Goal: Task Accomplishment & Management: Use online tool/utility

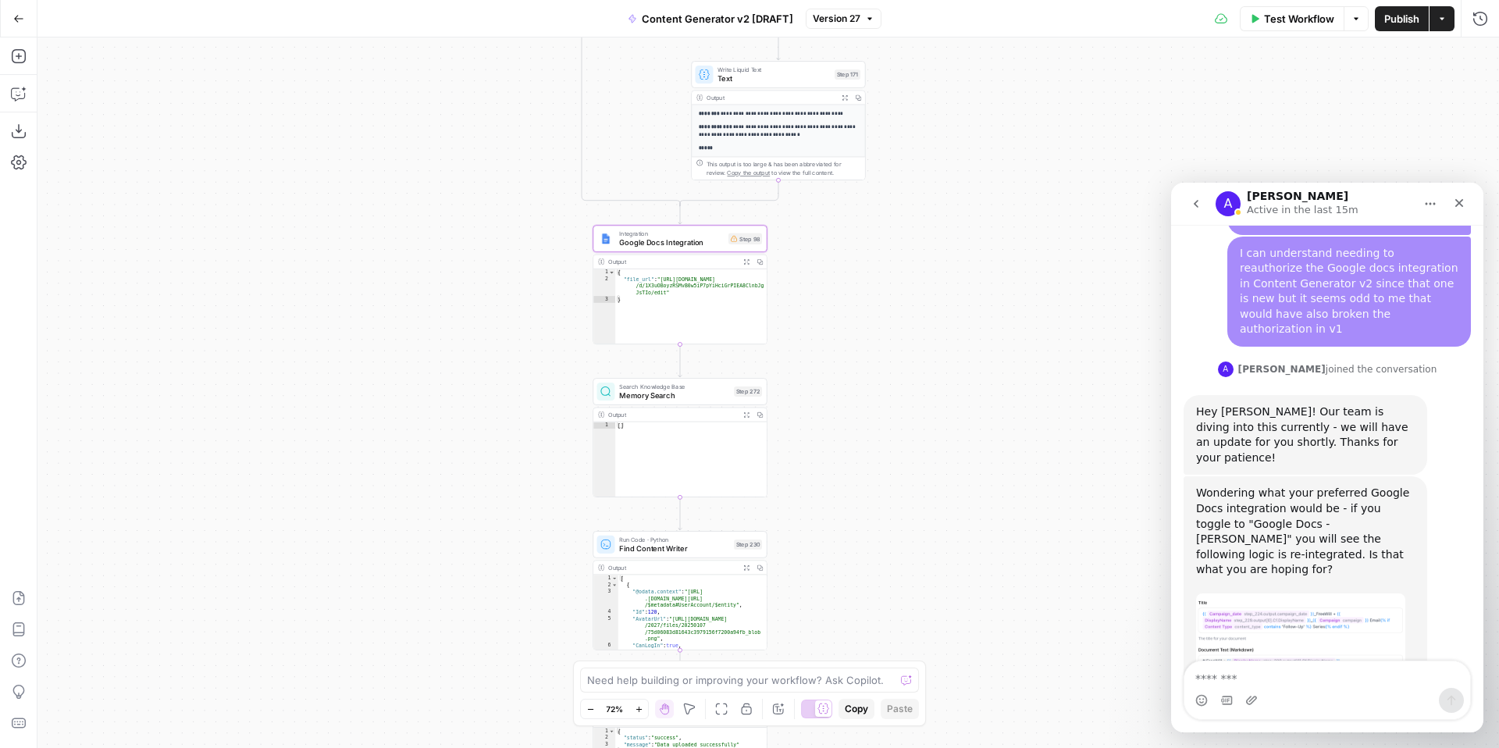
scroll to position [2675, 0]
click at [1229, 675] on textarea "Message…" at bounding box center [1327, 674] width 286 height 27
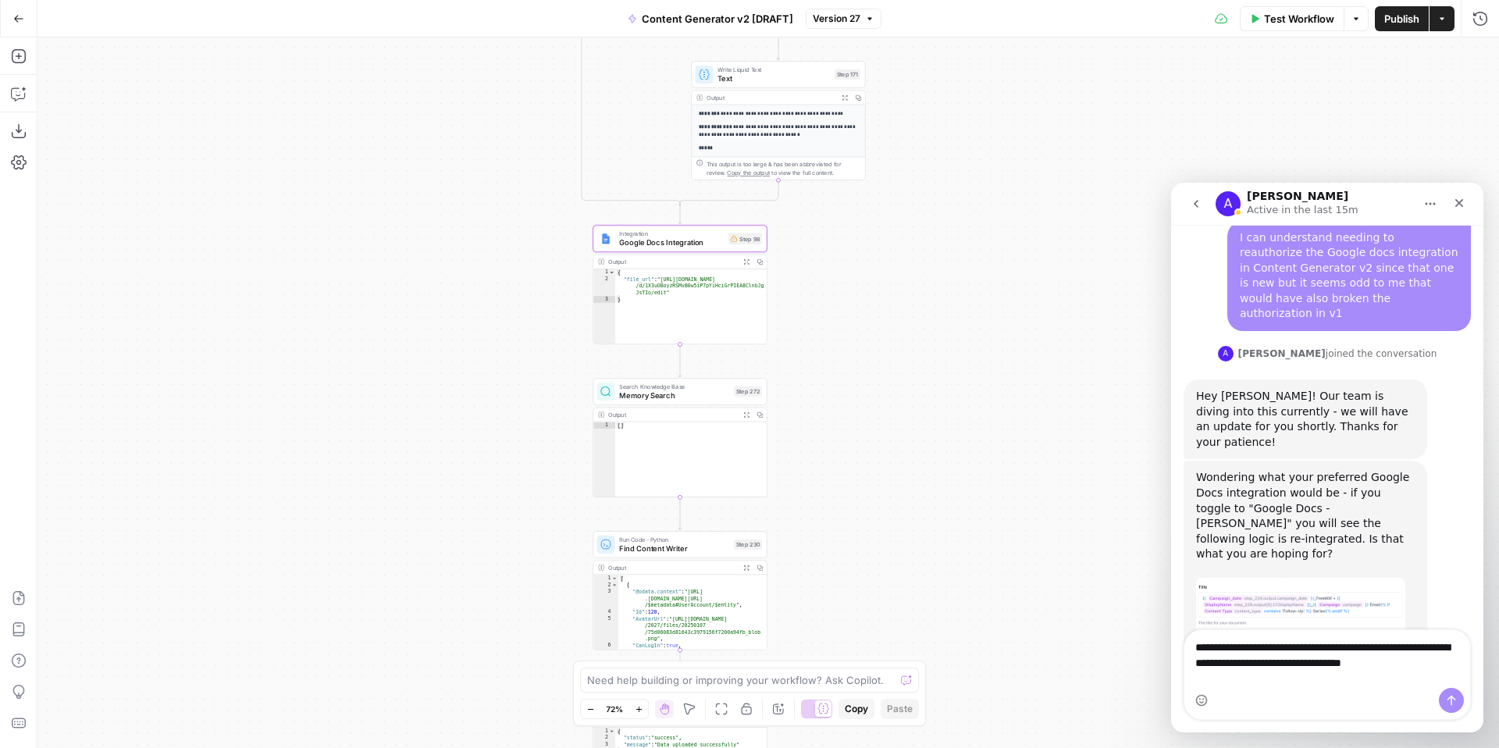
scroll to position [2708, 0]
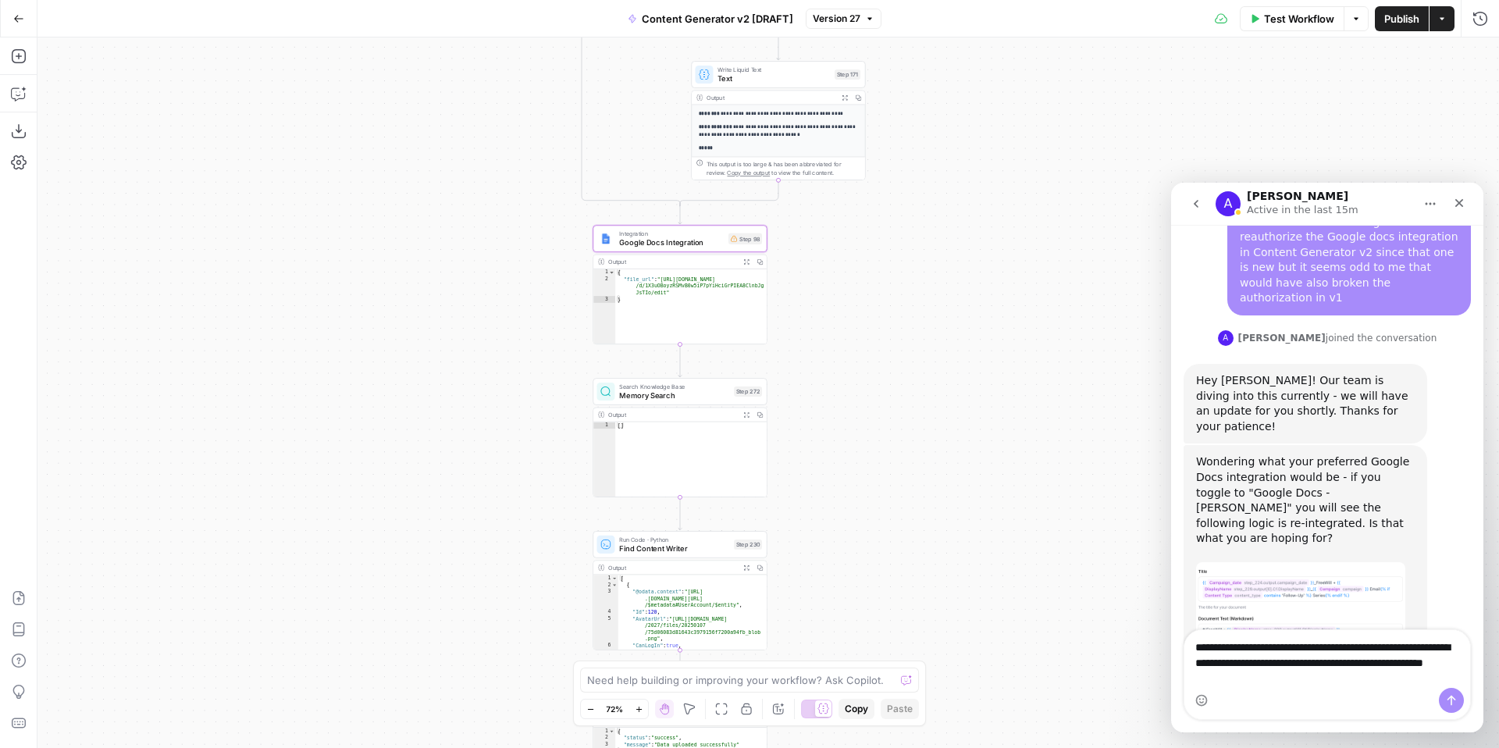
type textarea "**********"
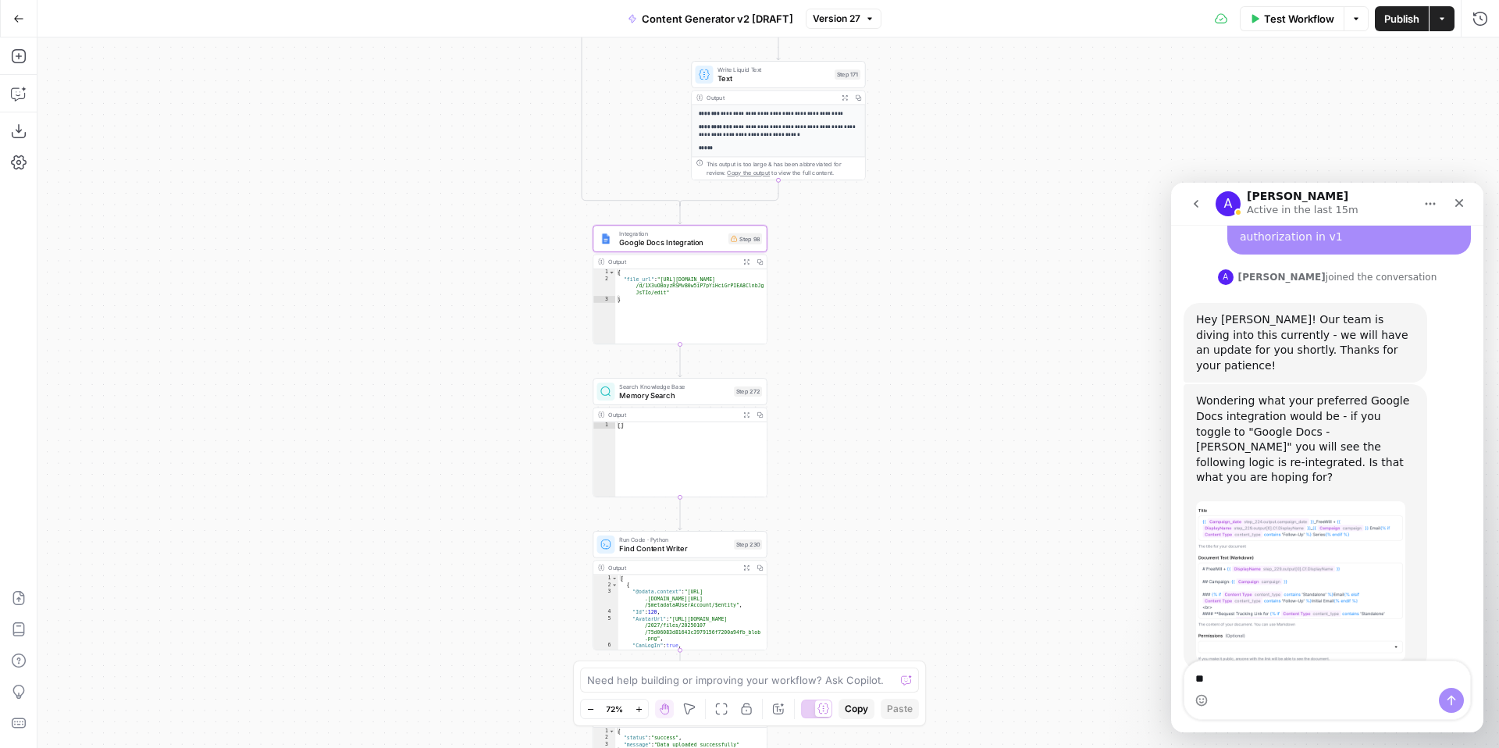
type textarea "*"
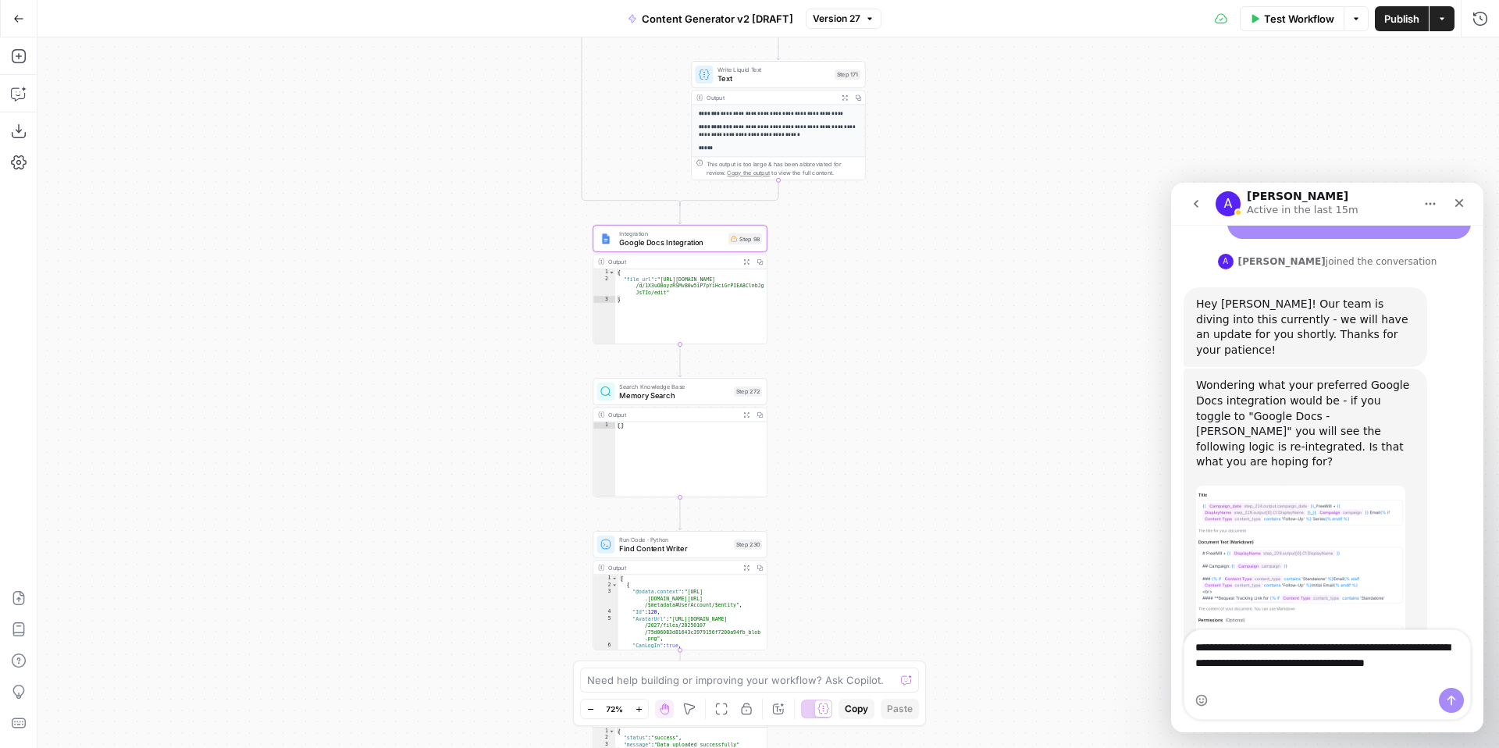
scroll to position [2800, 0]
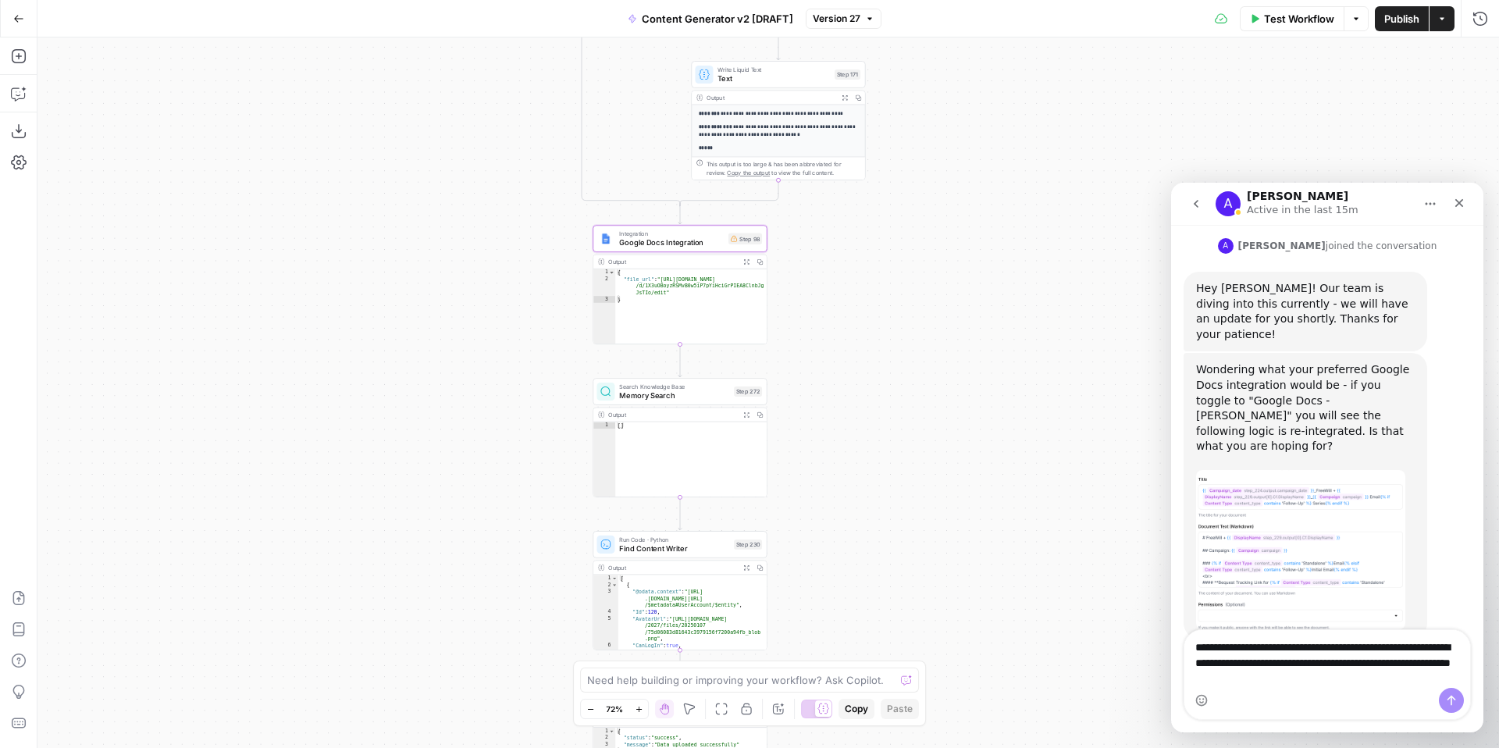
type textarea "**********"
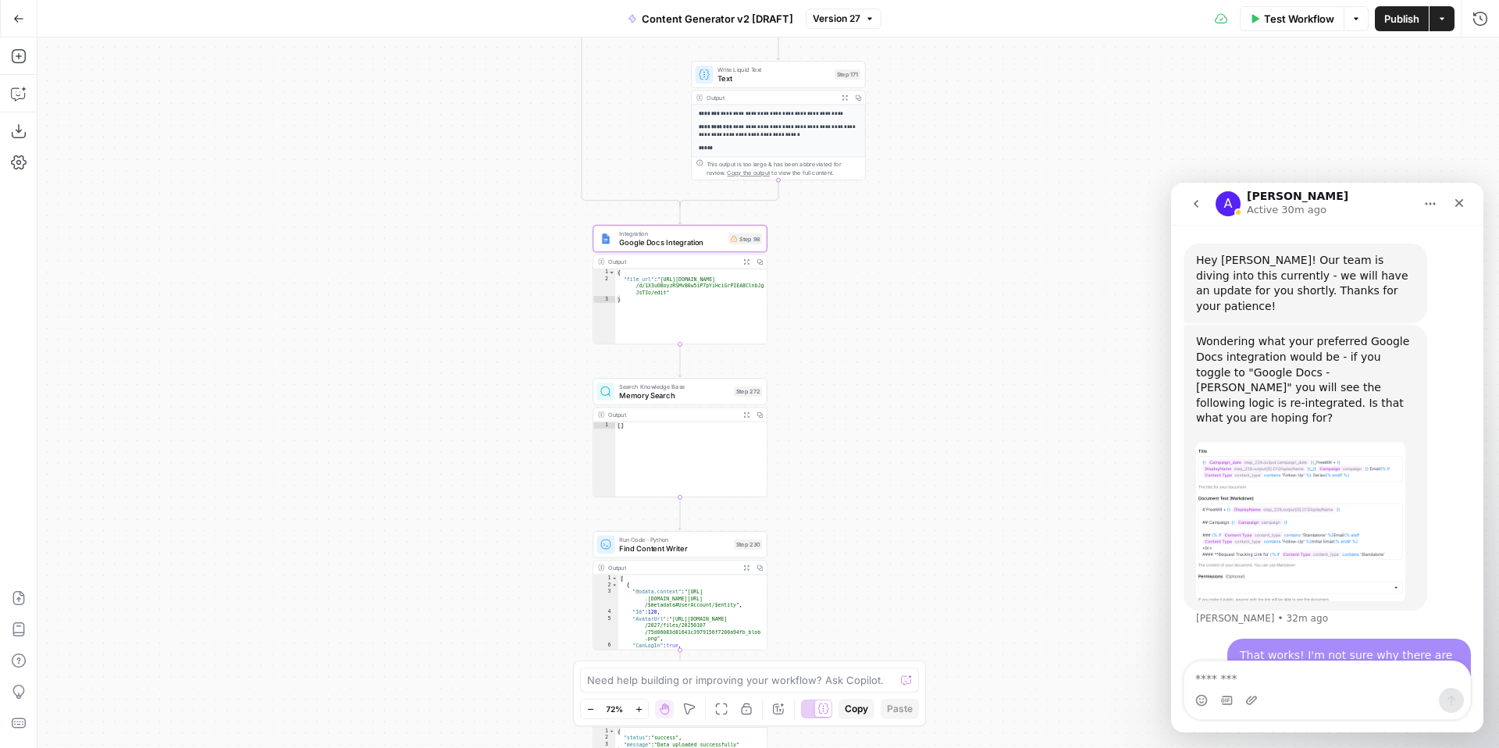
scroll to position [2851, 0]
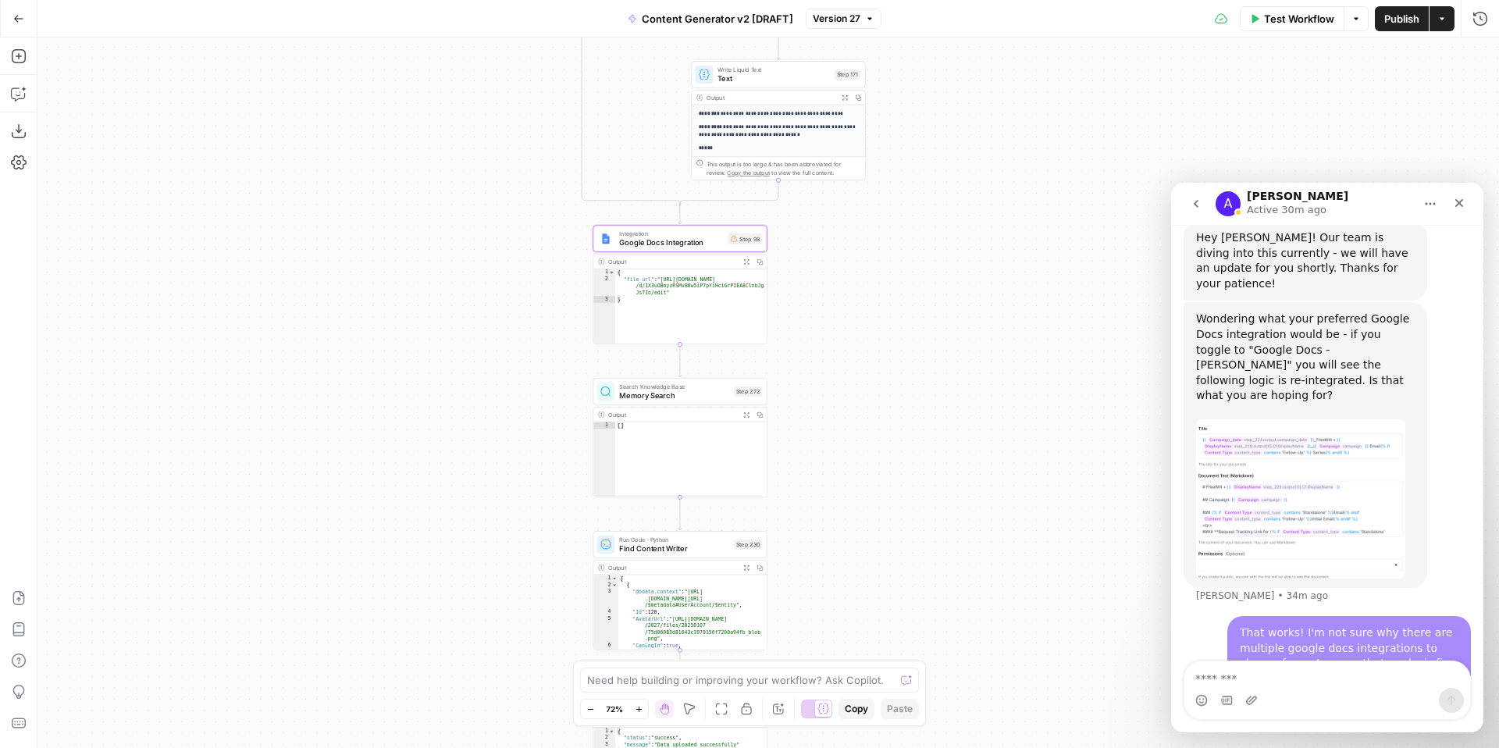
click at [657, 243] on span "Google Docs Integration" at bounding box center [671, 242] width 105 height 11
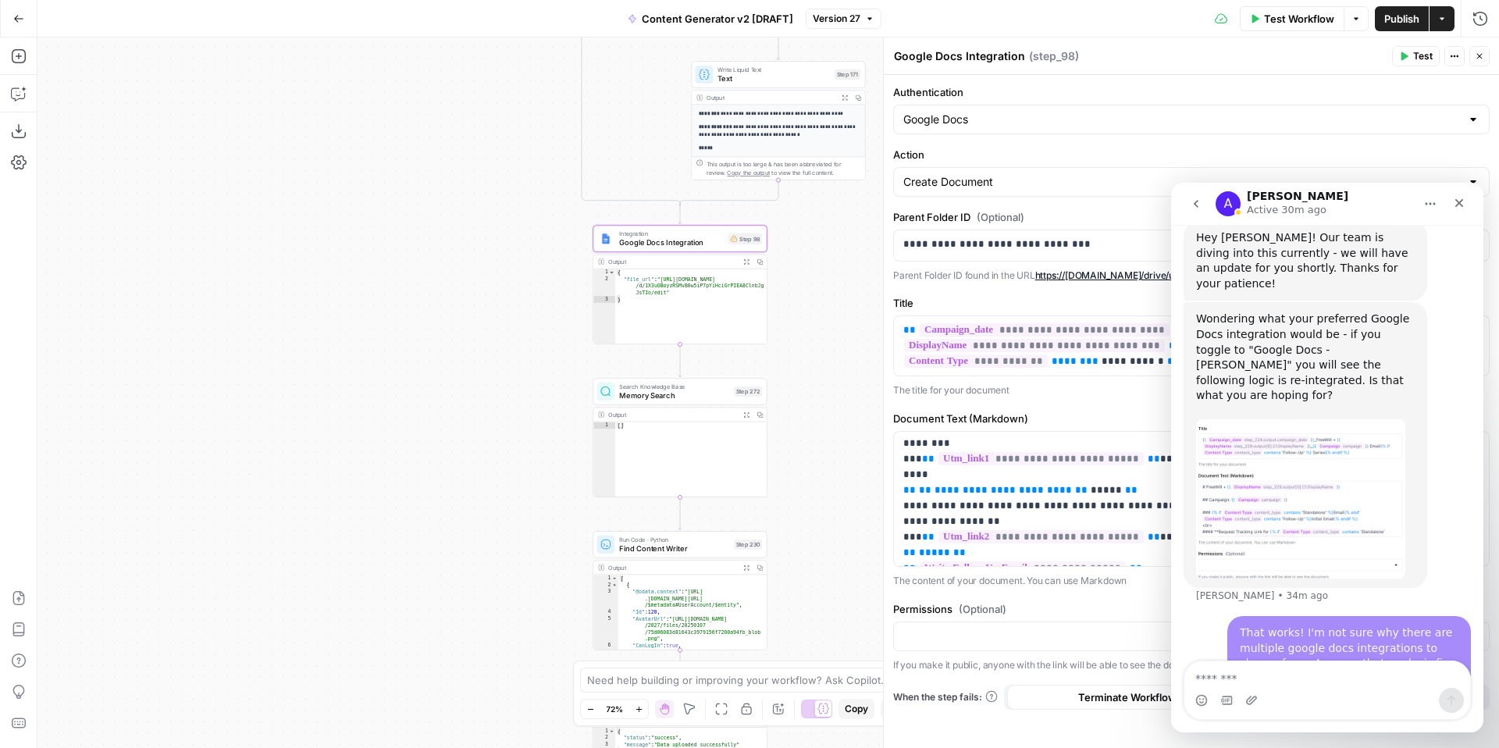
scroll to position [0, 0]
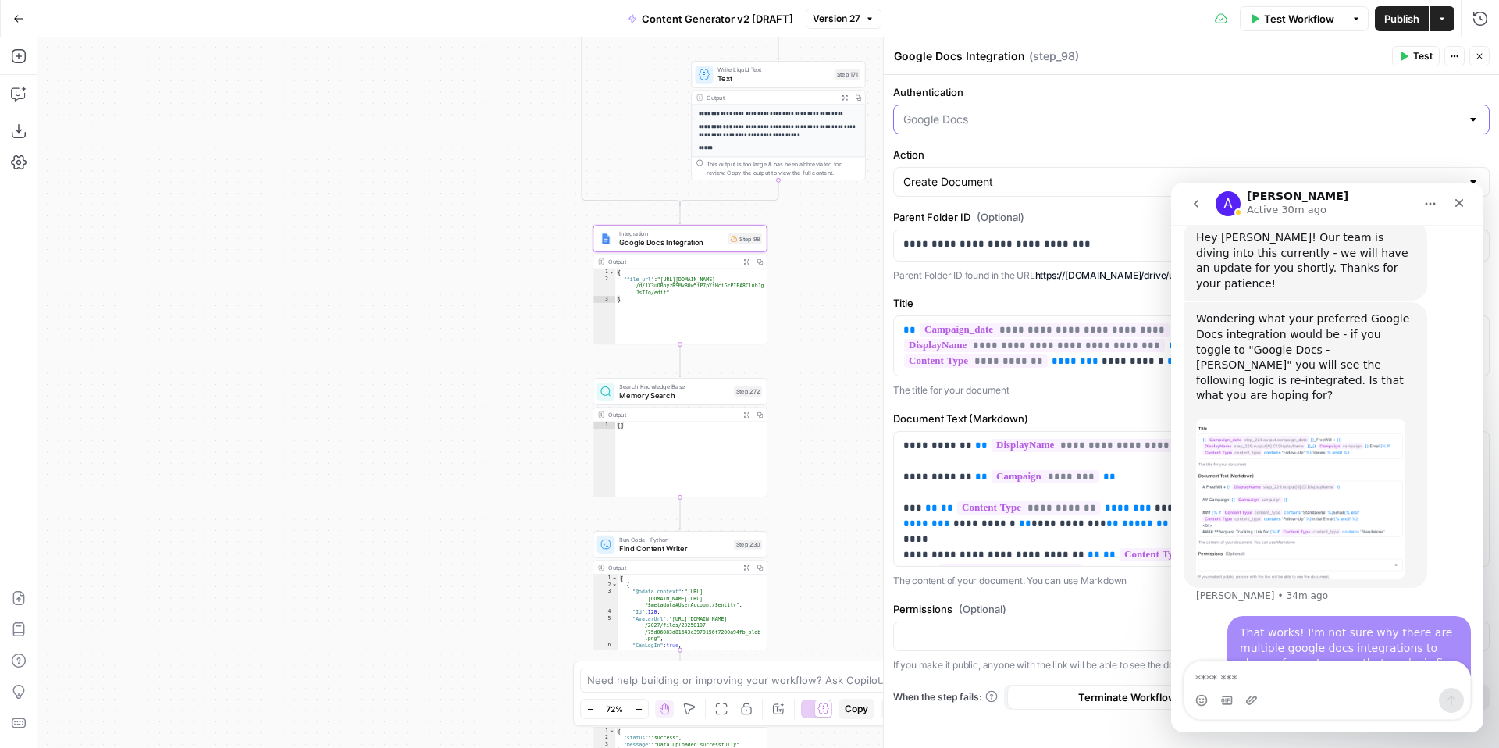
click at [966, 119] on input "Authentication" at bounding box center [1181, 120] width 557 height 16
click at [1018, 194] on span "Google Docs - [PERSON_NAME]" at bounding box center [1188, 202] width 564 height 16
type input "Google Docs - [PERSON_NAME]"
click at [992, 123] on input "Authentication" at bounding box center [1181, 120] width 557 height 16
click at [994, 180] on span "Google Docs 1" at bounding box center [1188, 181] width 564 height 16
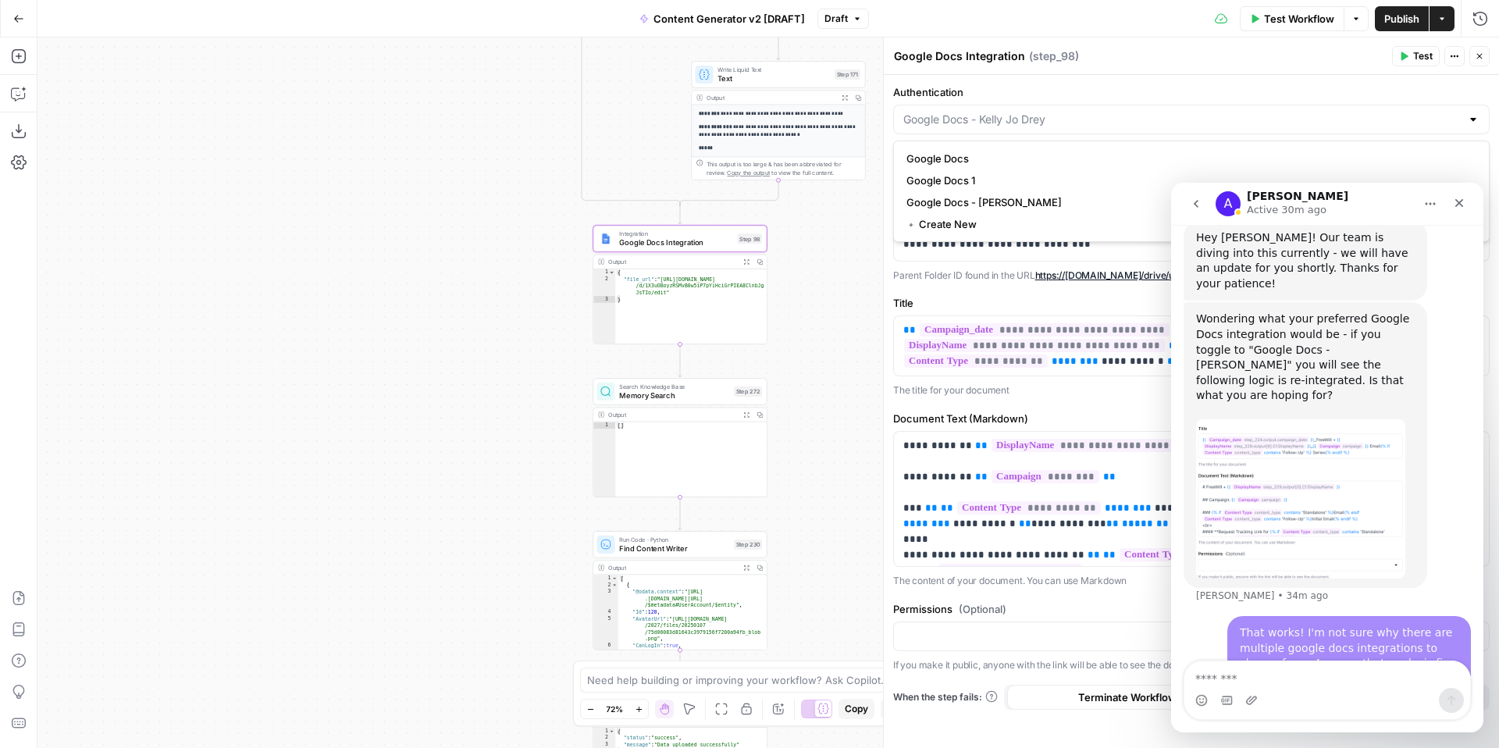
type input "Google Docs 1"
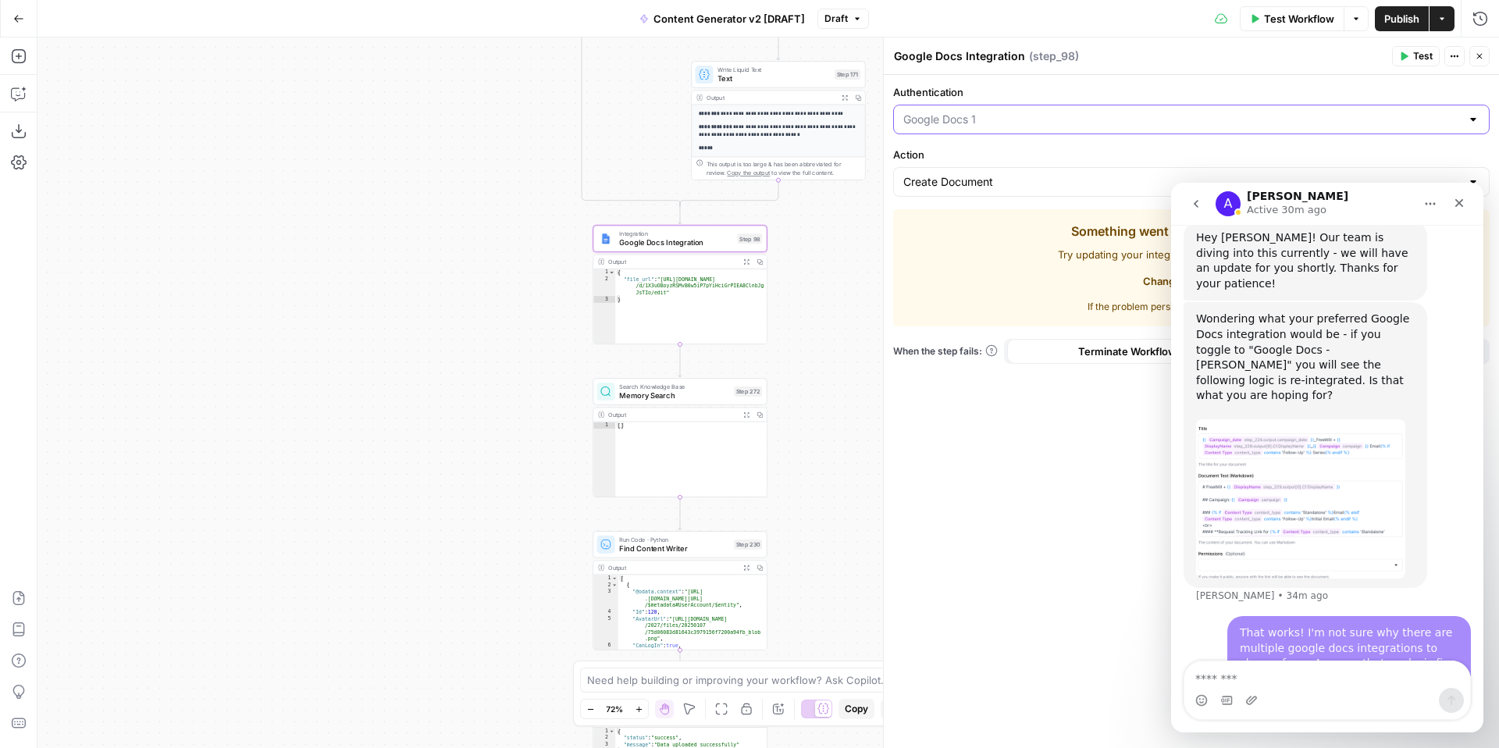
click at [970, 117] on input "Authentication" at bounding box center [1181, 120] width 557 height 16
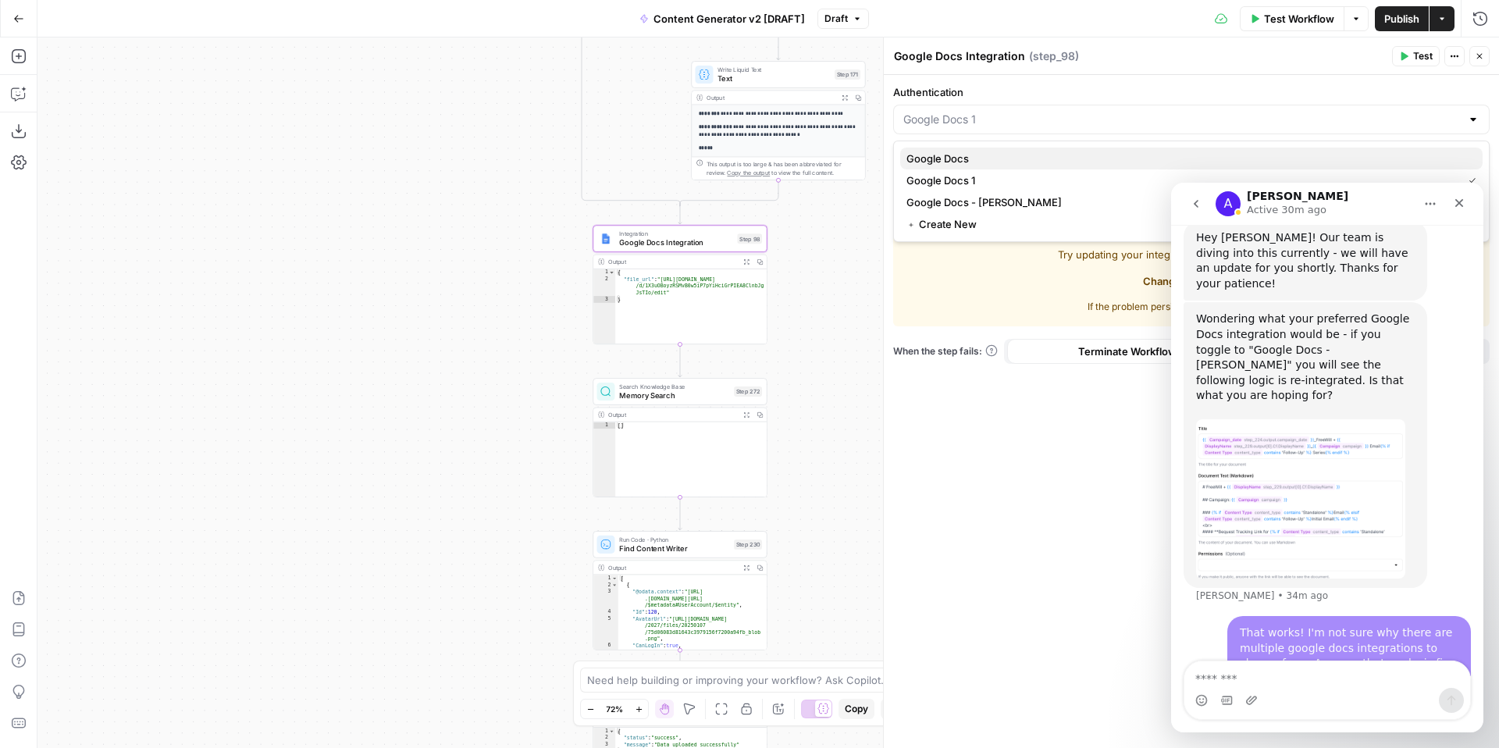
click at [994, 161] on span "Google Docs" at bounding box center [1188, 159] width 564 height 16
type input "Google Docs"
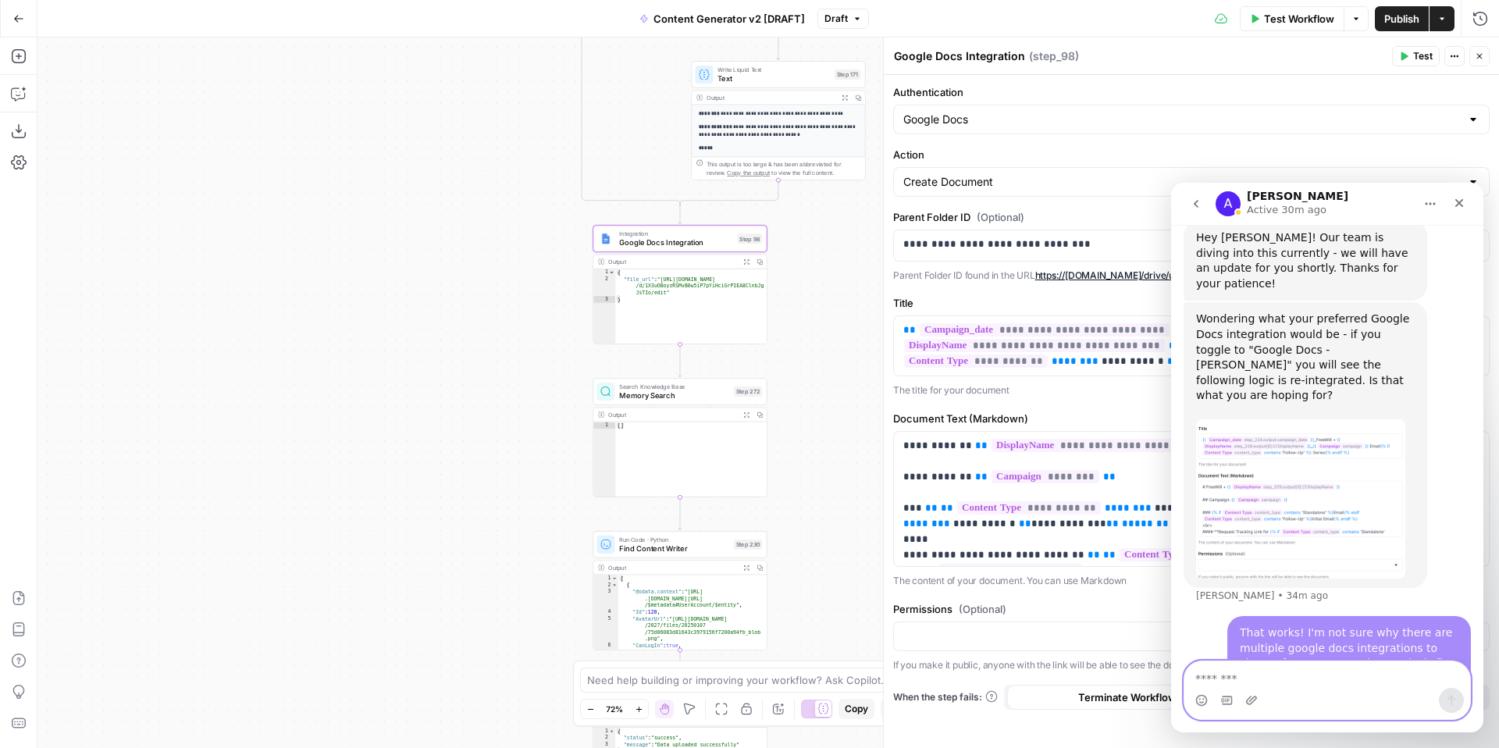
click at [1227, 678] on textarea "Message…" at bounding box center [1327, 674] width 286 height 27
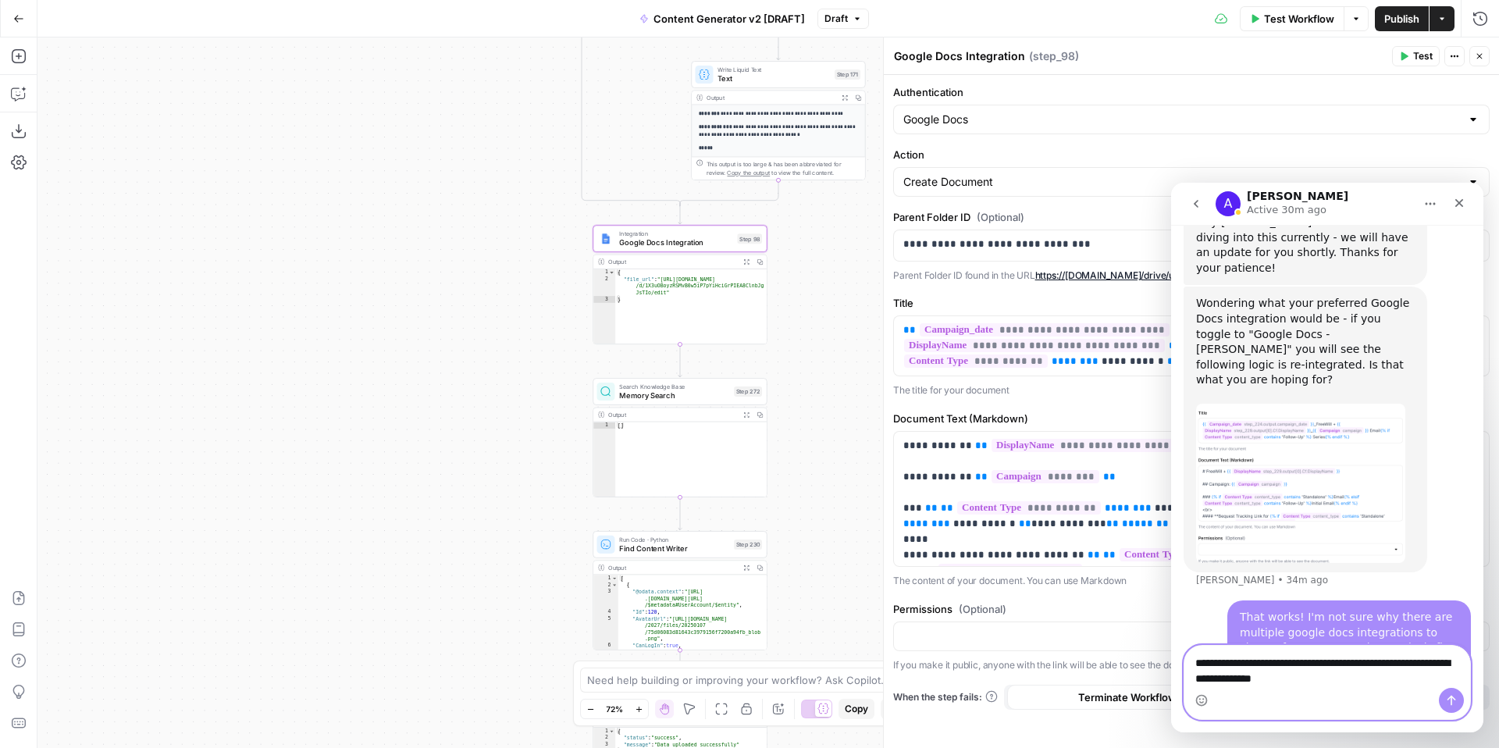
type textarea "**********"
click at [1006, 130] on div "Google Docs" at bounding box center [1191, 120] width 596 height 30
click at [1368, 683] on textarea "**********" at bounding box center [1327, 667] width 286 height 42
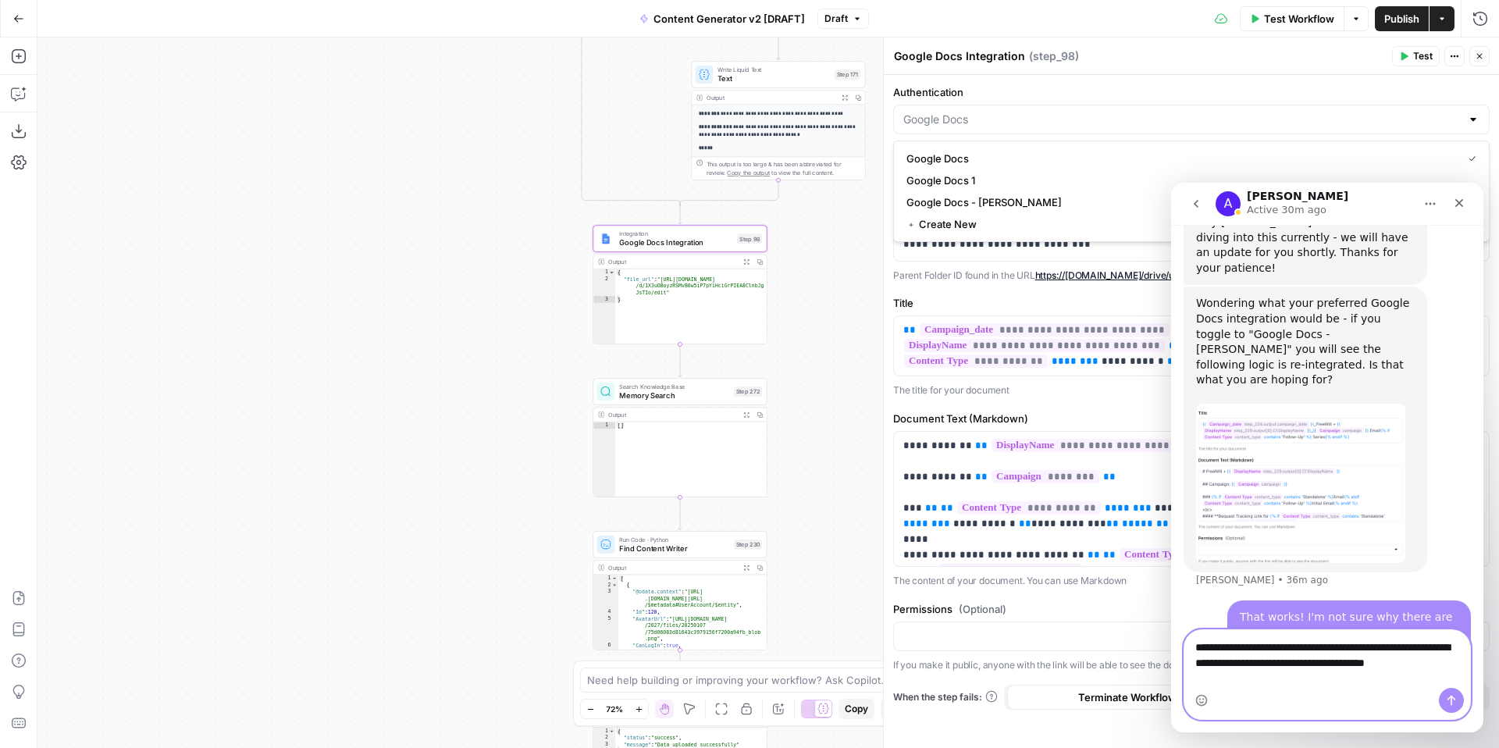
scroll to position [2882, 0]
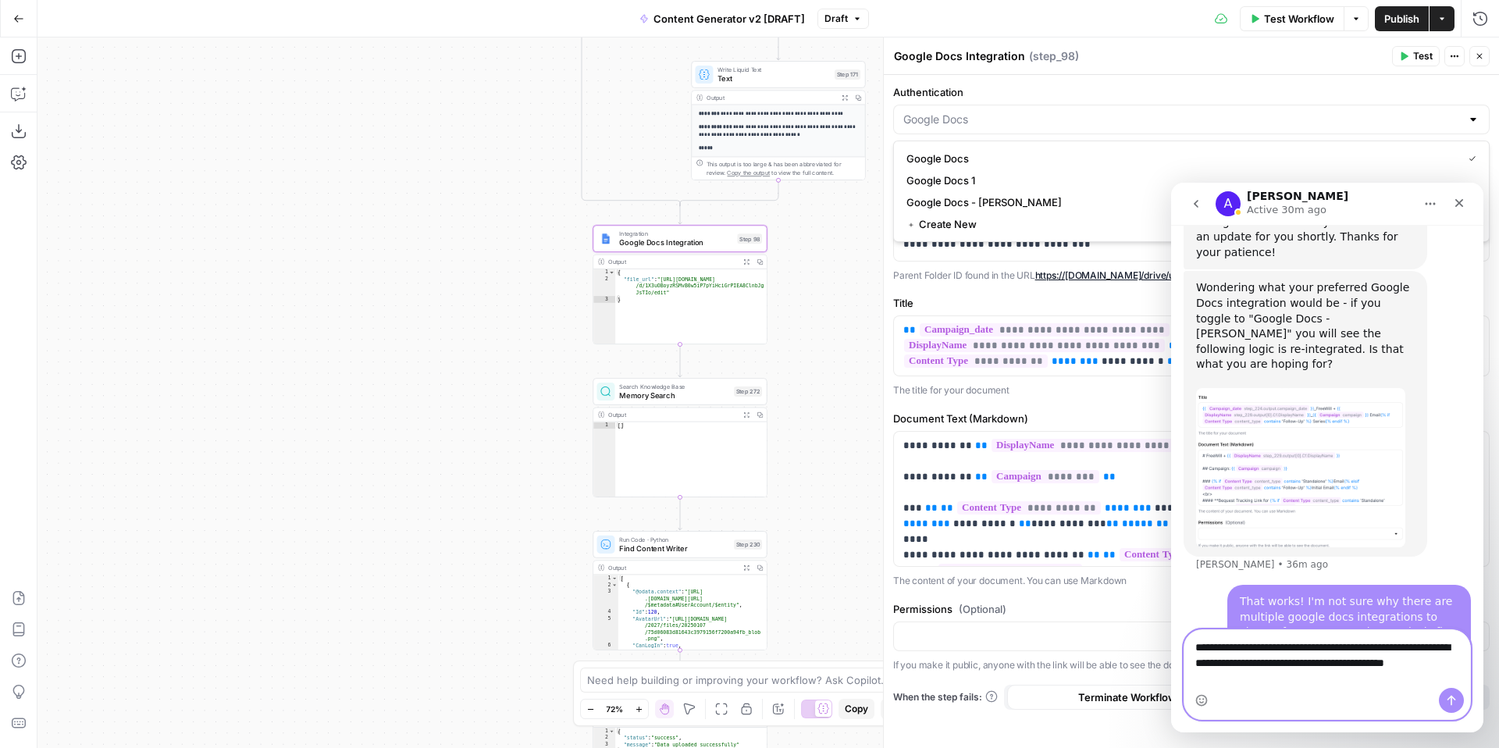
type textarea "**********"
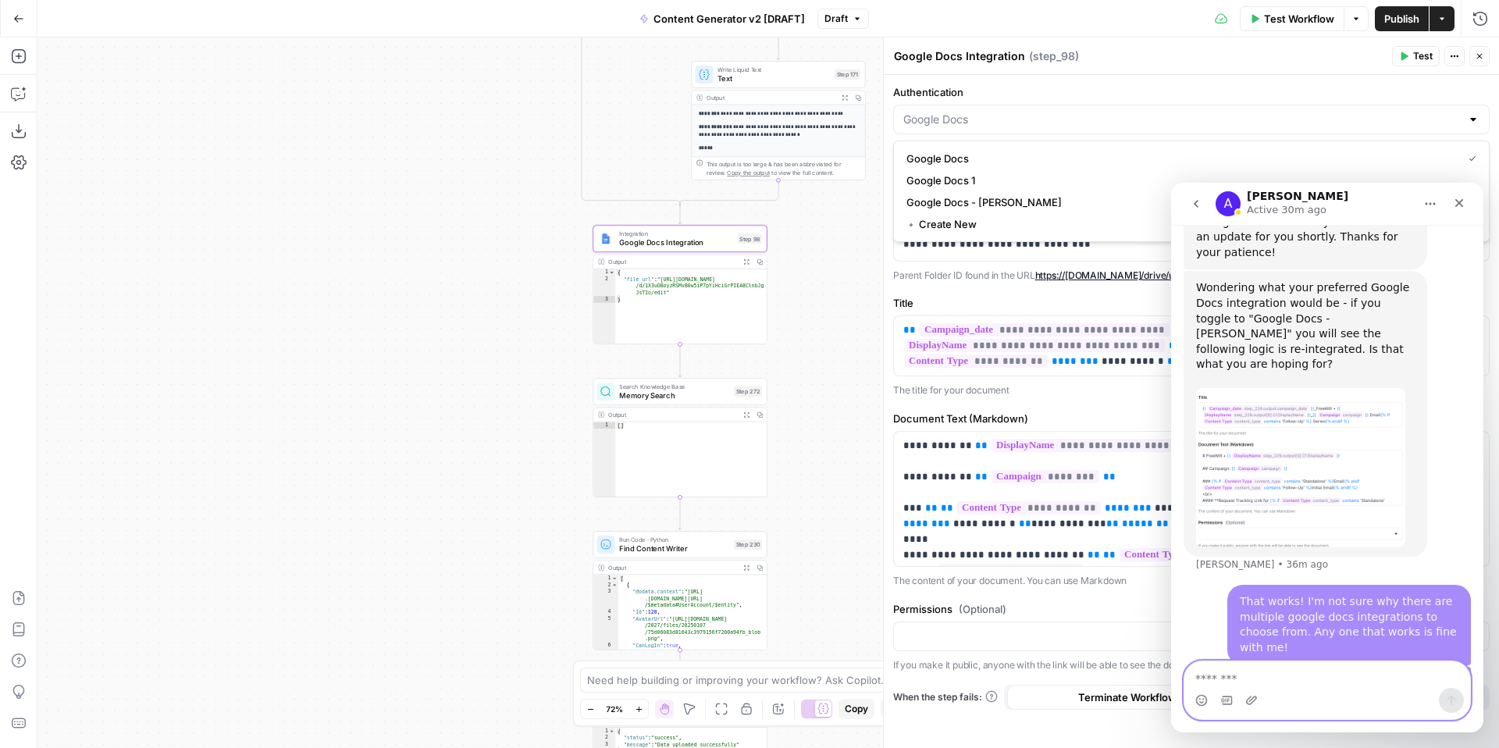
scroll to position [2916, 0]
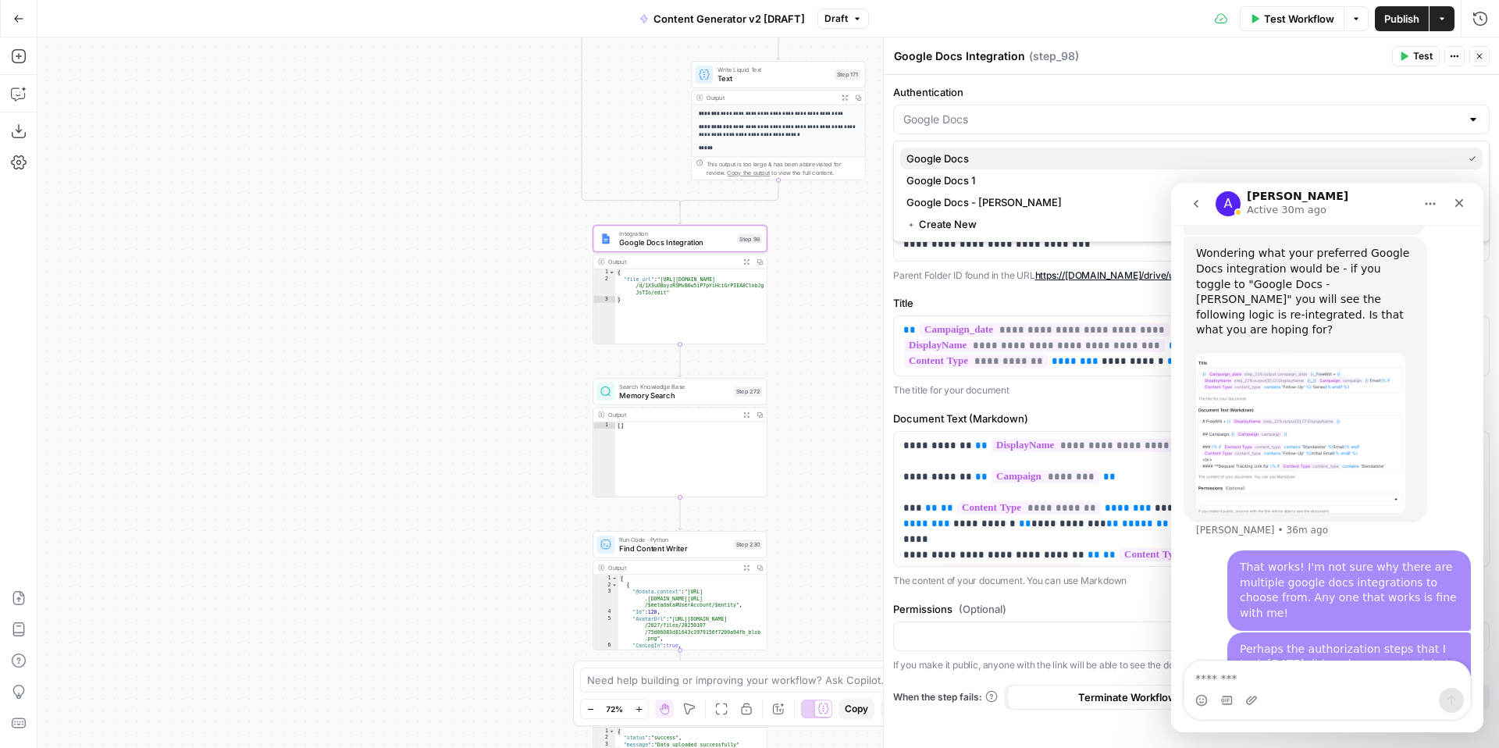
click at [973, 160] on span "Google Docs" at bounding box center [1181, 159] width 550 height 16
type input "Google Docs"
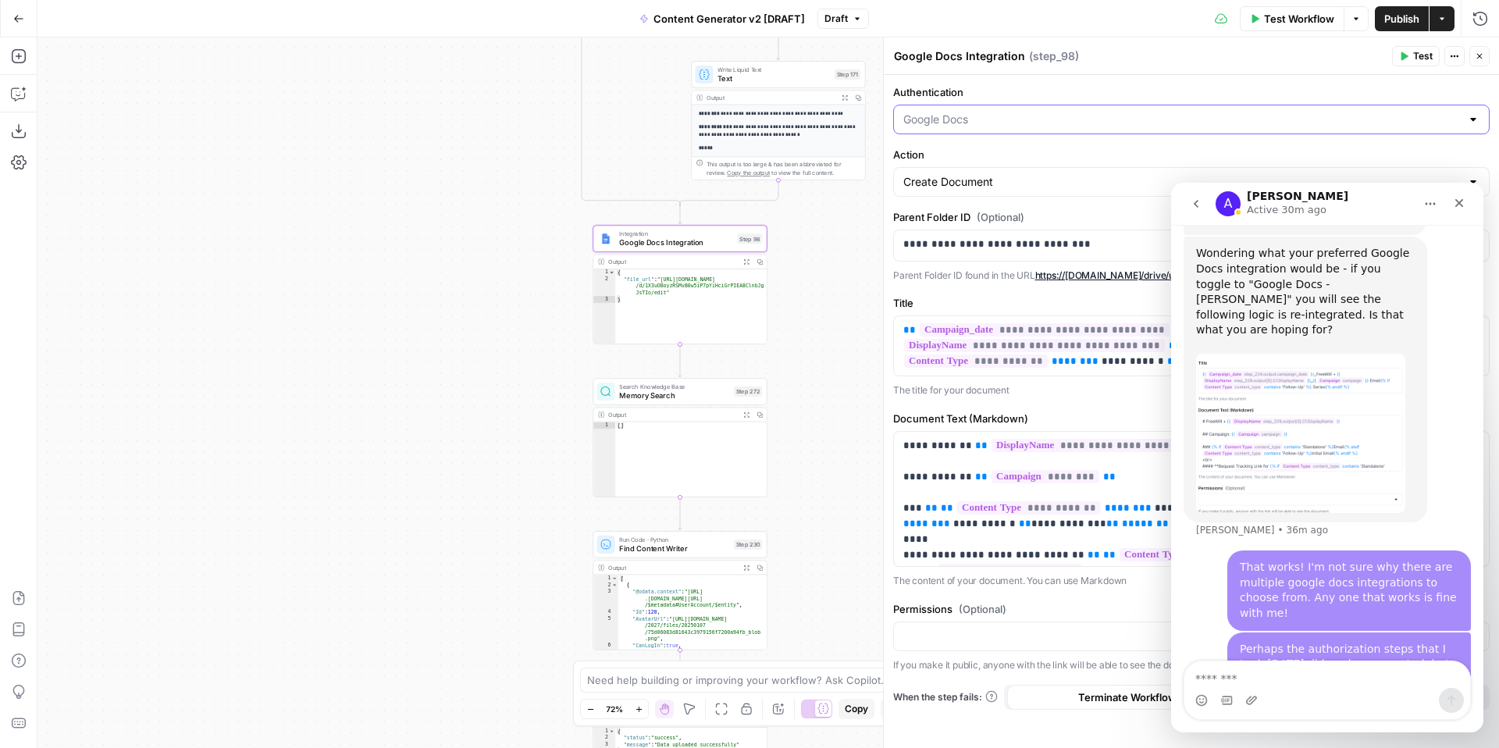
click at [962, 117] on input "Authentication" at bounding box center [1181, 120] width 557 height 16
click at [1005, 199] on span "Google Docs - [PERSON_NAME]" at bounding box center [1188, 202] width 564 height 16
type input "Google Docs - [PERSON_NAME]"
click at [996, 124] on input "Authentication" at bounding box center [1181, 120] width 557 height 16
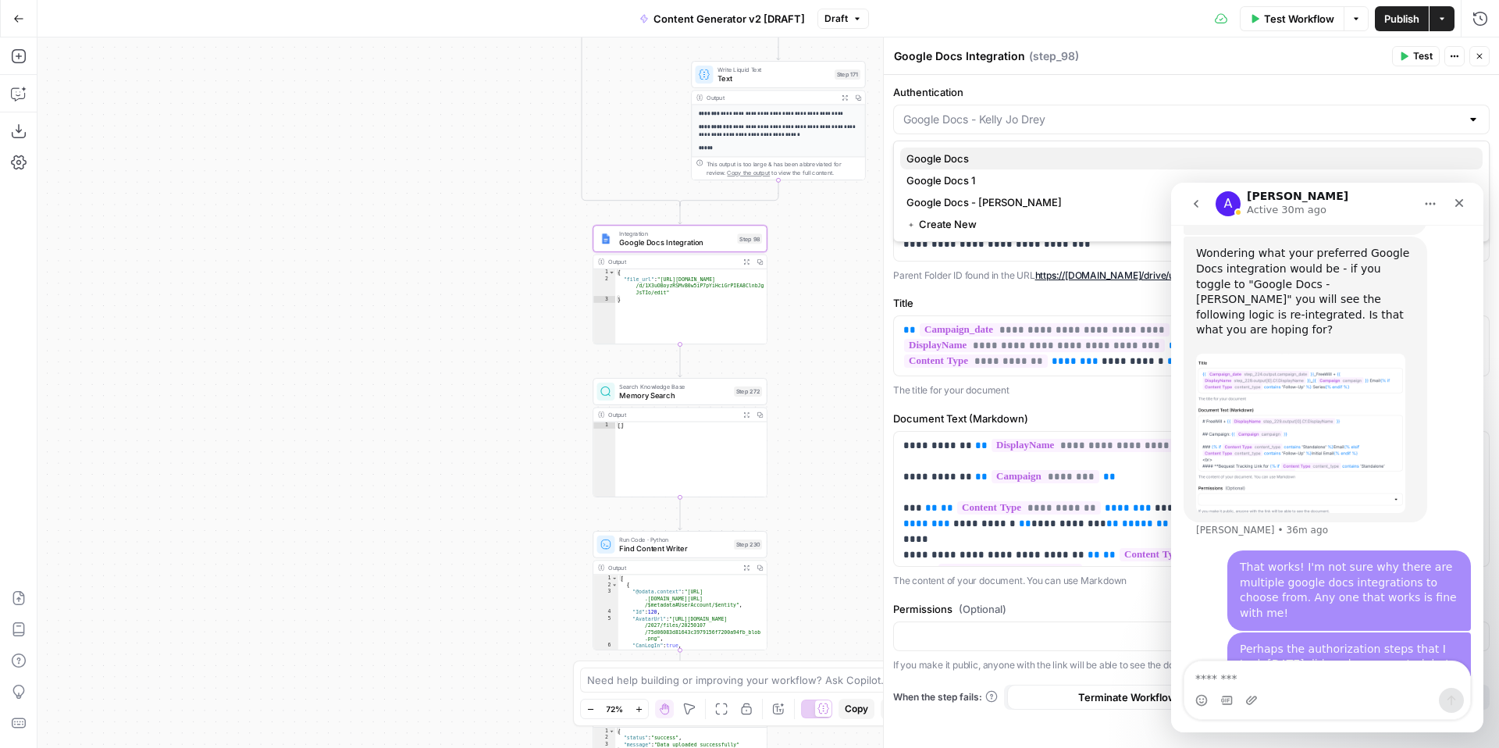
click at [994, 161] on span "Google Docs" at bounding box center [1188, 159] width 564 height 16
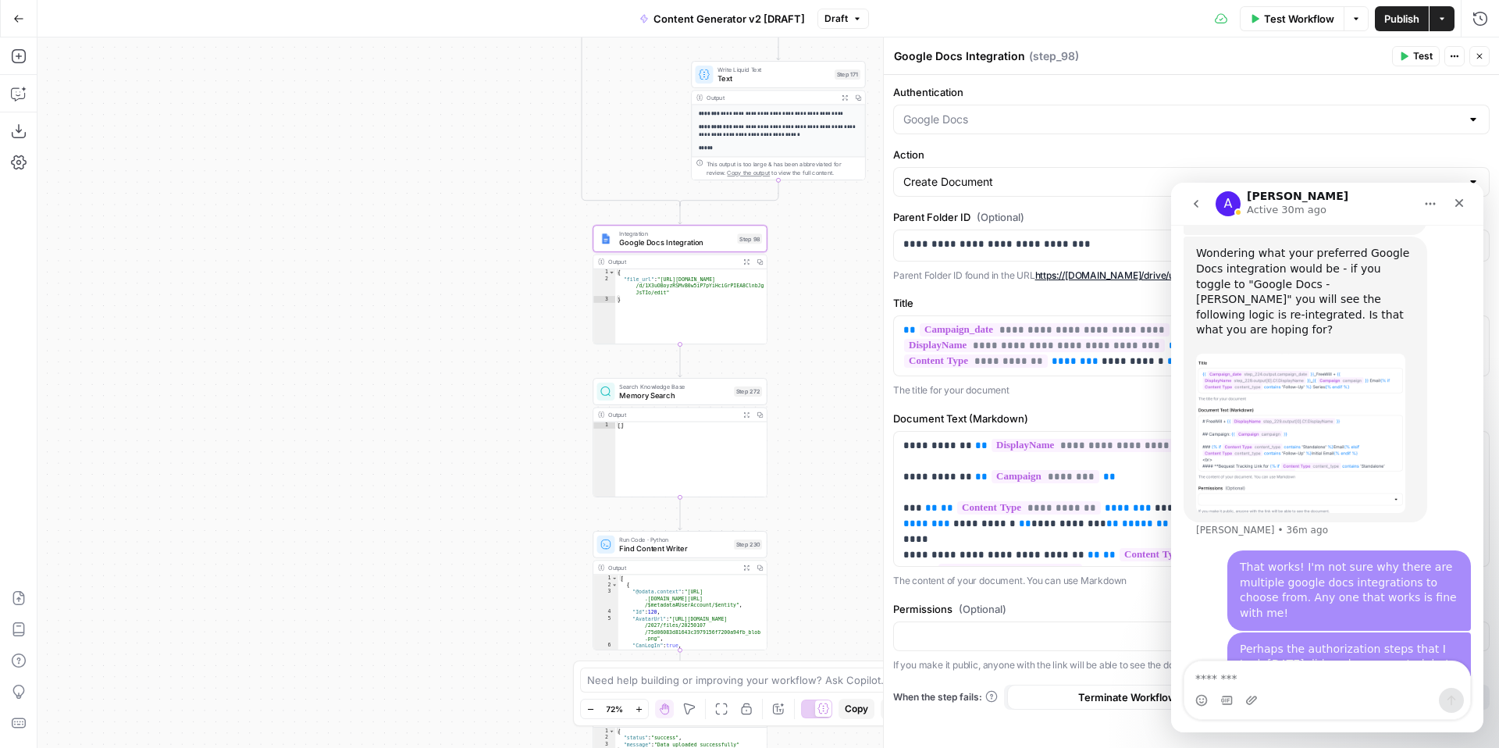
type input "Google Docs"
click at [1481, 60] on icon "button" at bounding box center [1478, 56] width 9 height 9
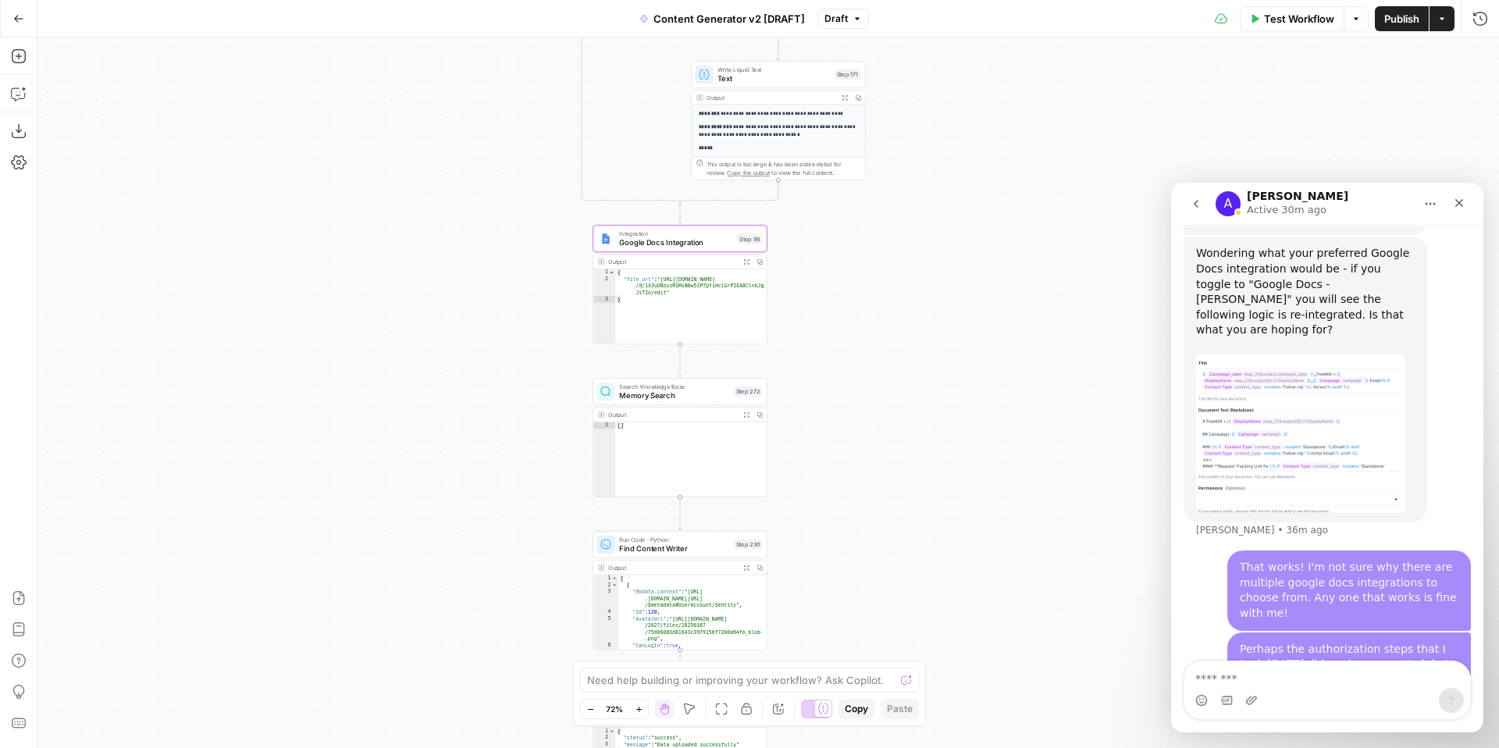
click at [1413, 27] on button "Publish" at bounding box center [1402, 18] width 54 height 25
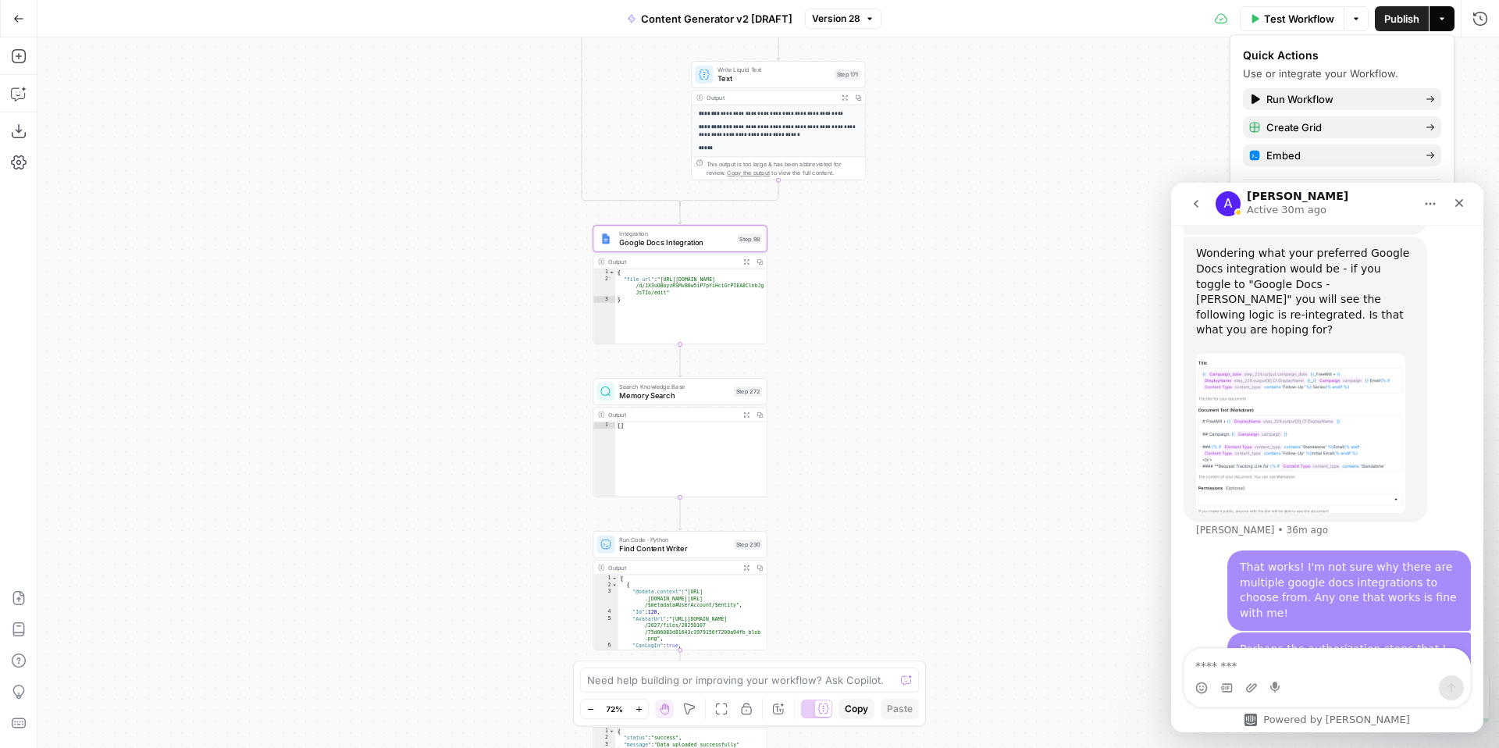
scroll to position [2929, 0]
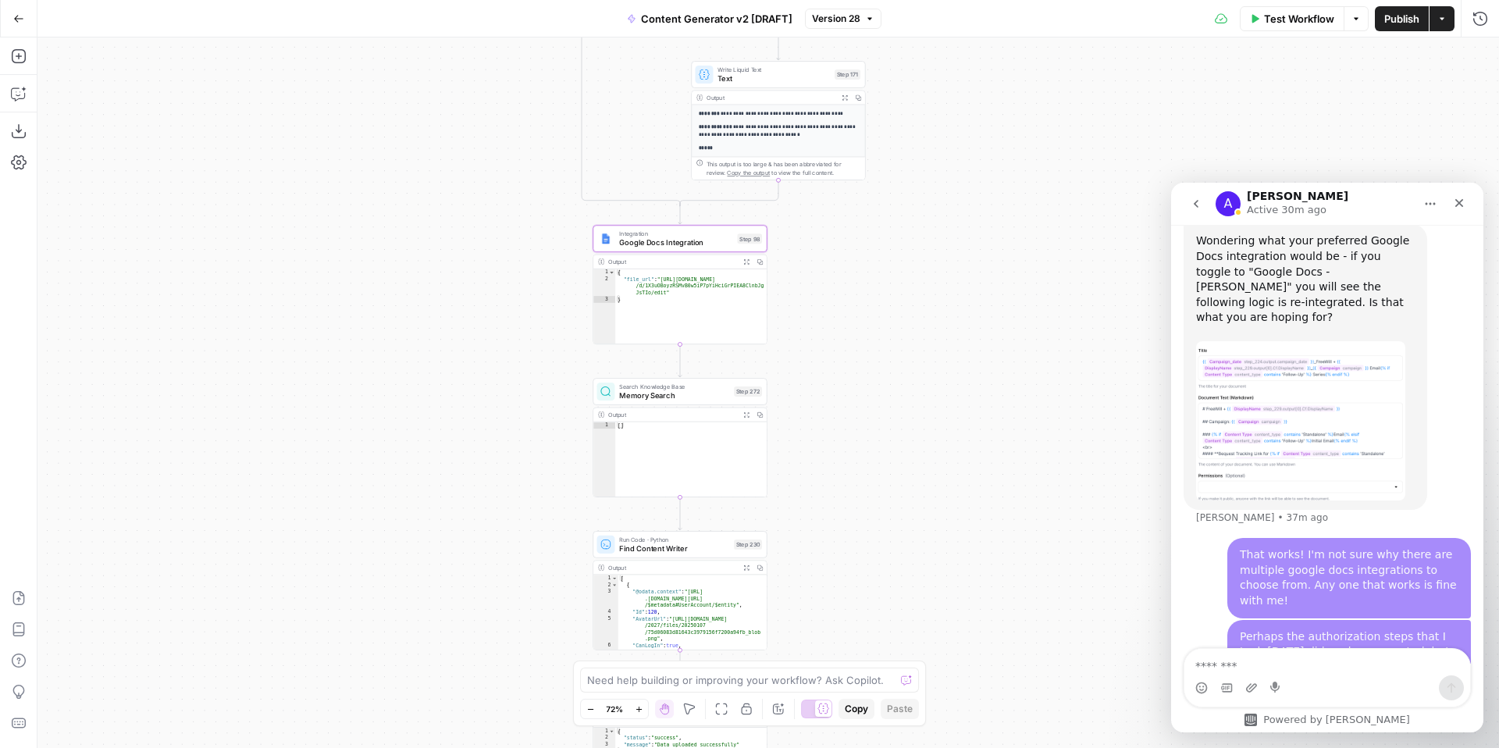
click at [1289, 24] on span "Test Workflow" at bounding box center [1299, 19] width 70 height 16
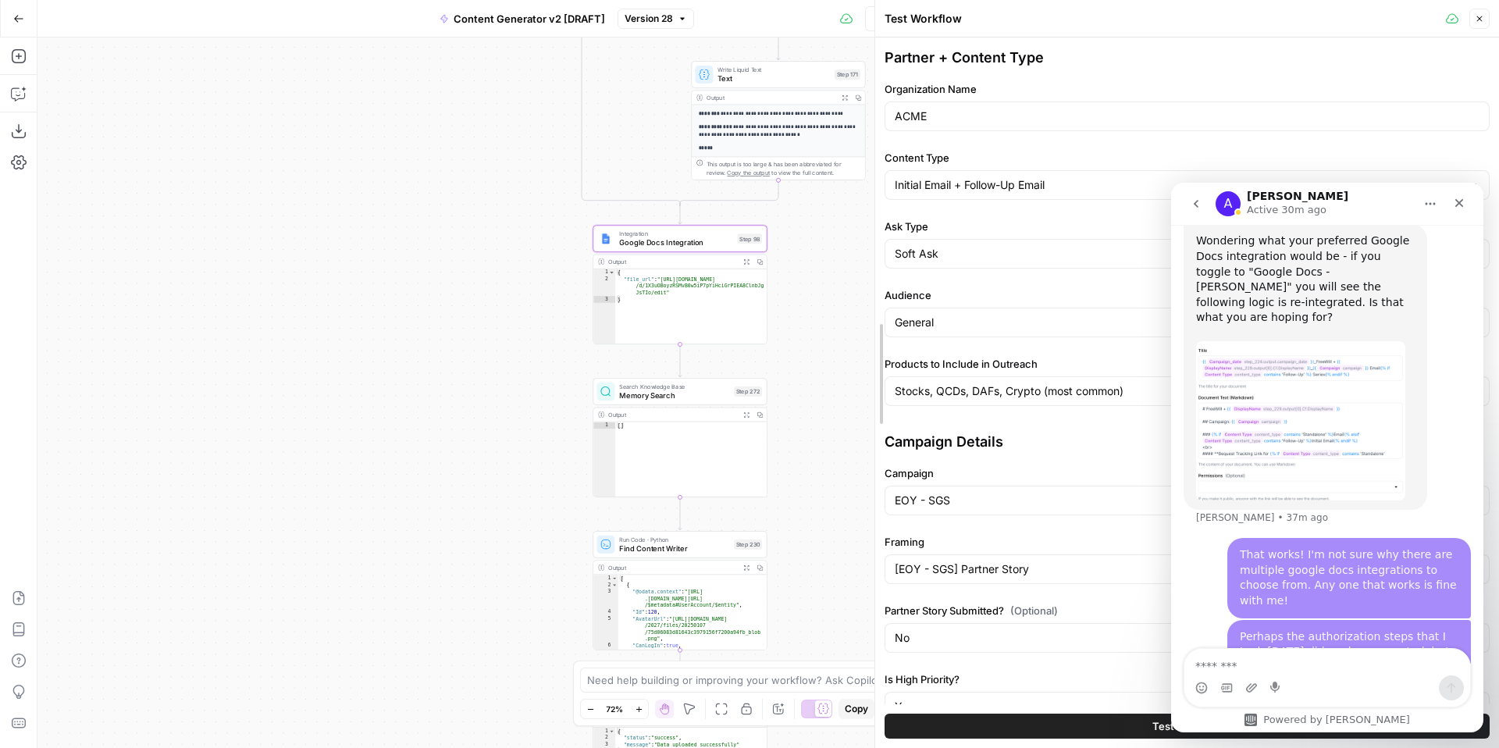
drag, startPoint x: 1126, startPoint y: 94, endPoint x: 795, endPoint y: 160, distance: 337.4
click at [795, 160] on body "FreeWill New Home Browse Your Data Usage Settings Recent Grids Check for FreeWi…" at bounding box center [749, 374] width 1499 height 748
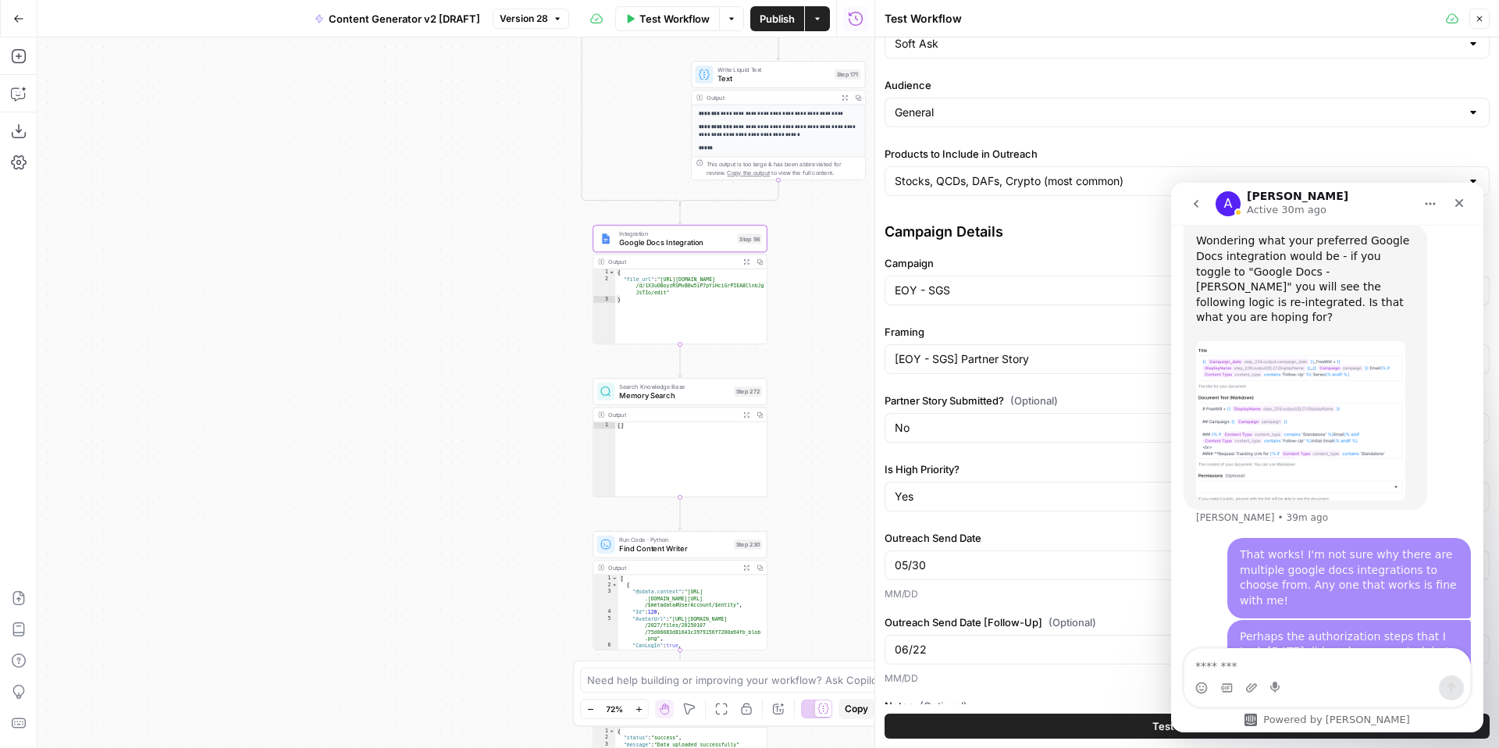
scroll to position [301, 0]
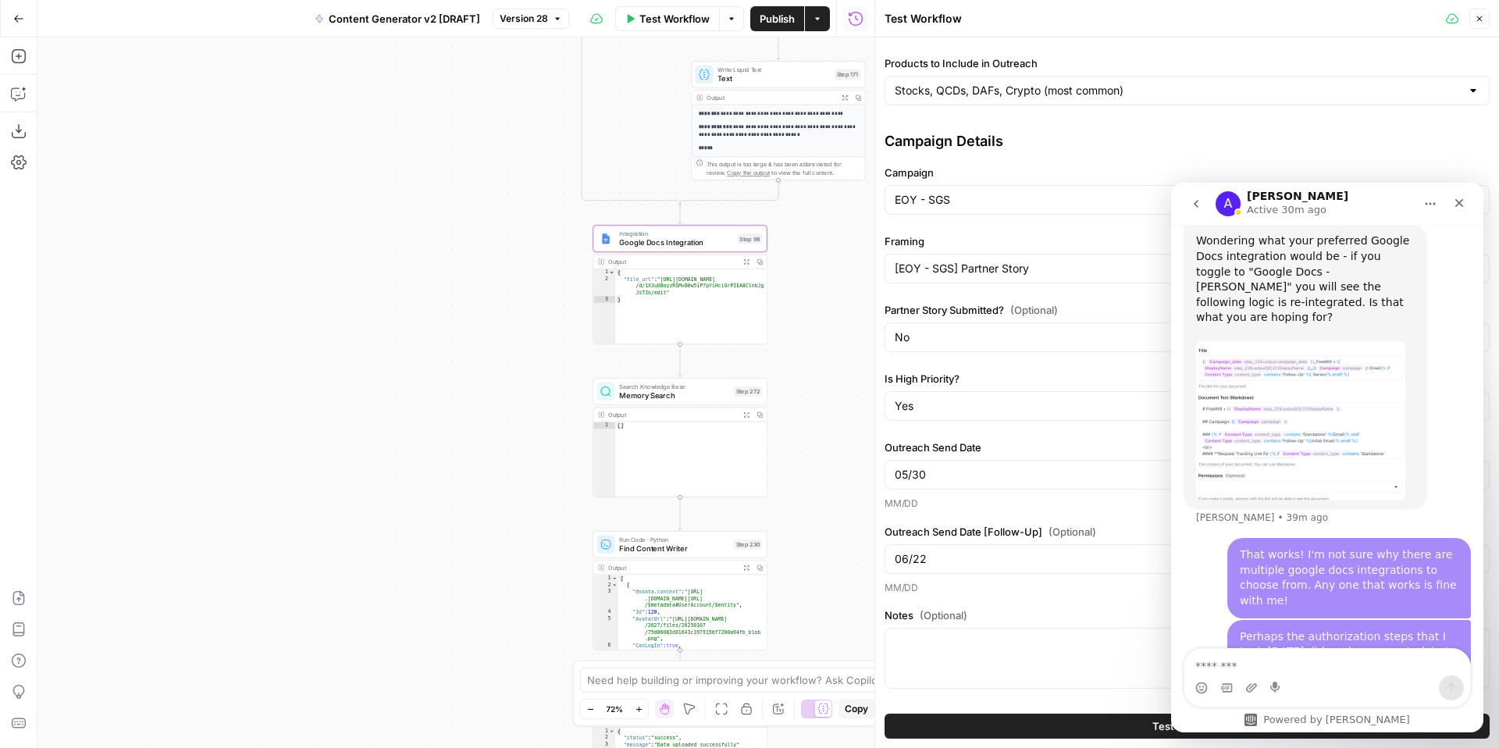
click at [1026, 717] on button "Test Workflow" at bounding box center [1186, 725] width 605 height 25
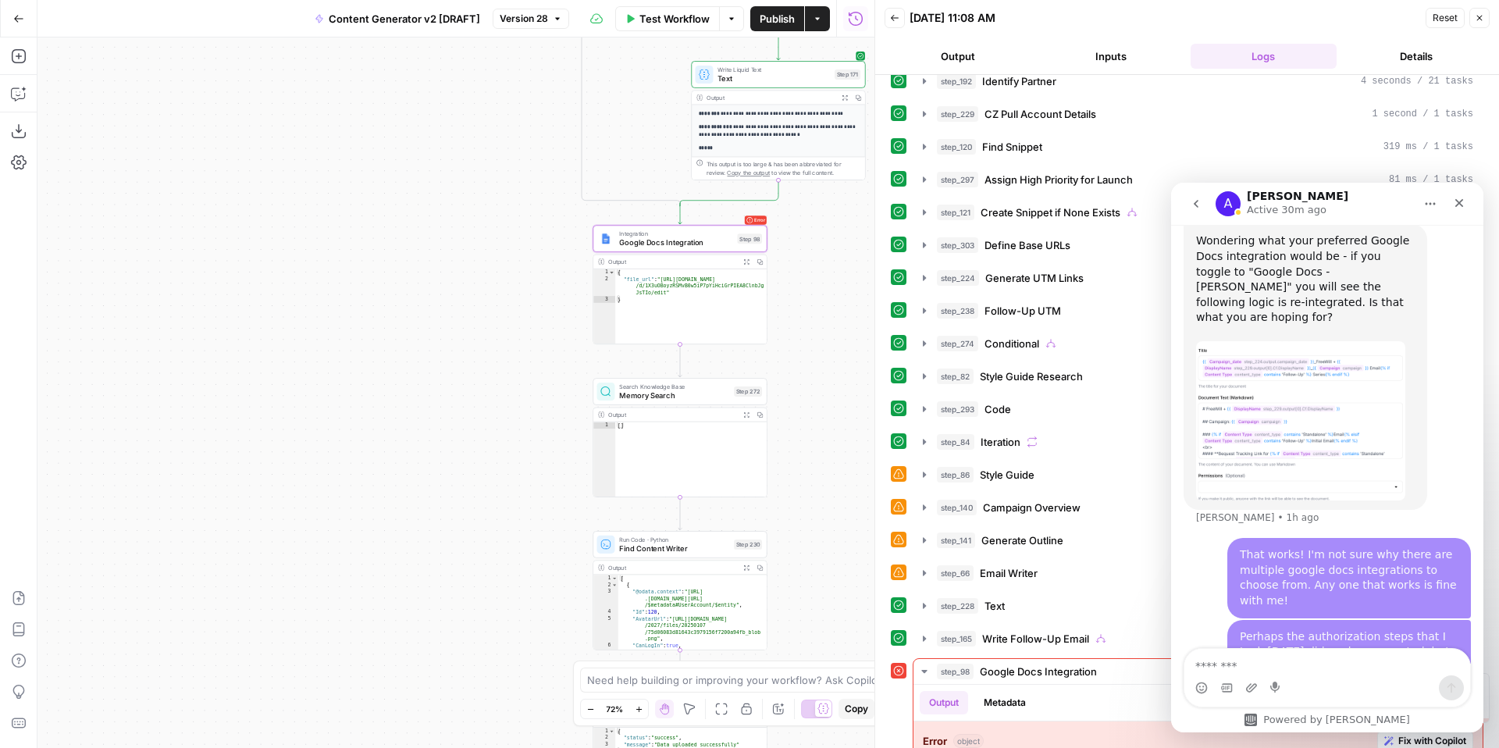
scroll to position [357, 0]
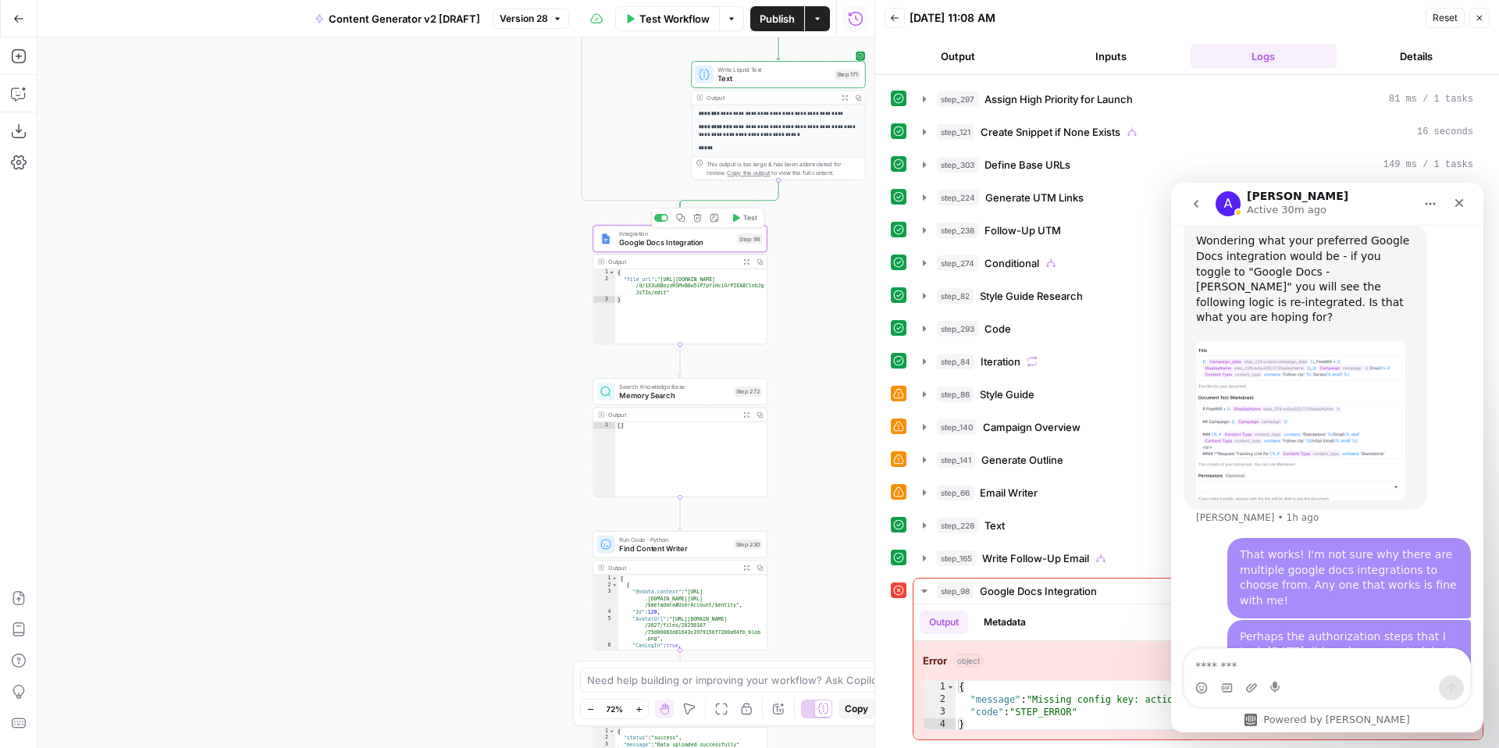
click at [642, 245] on span "Google Docs Integration" at bounding box center [675, 242] width 113 height 11
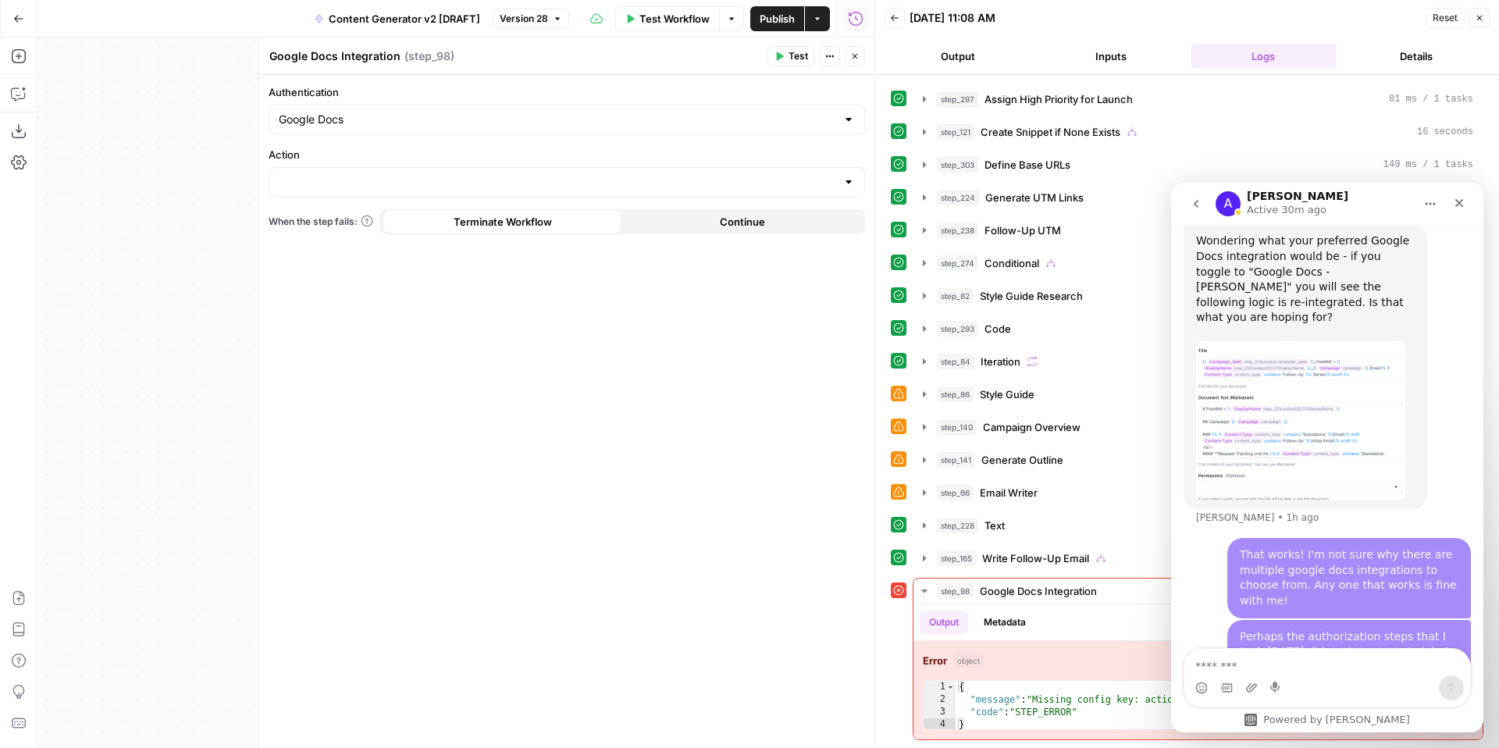
click at [1481, 23] on button "Close" at bounding box center [1479, 18] width 20 height 20
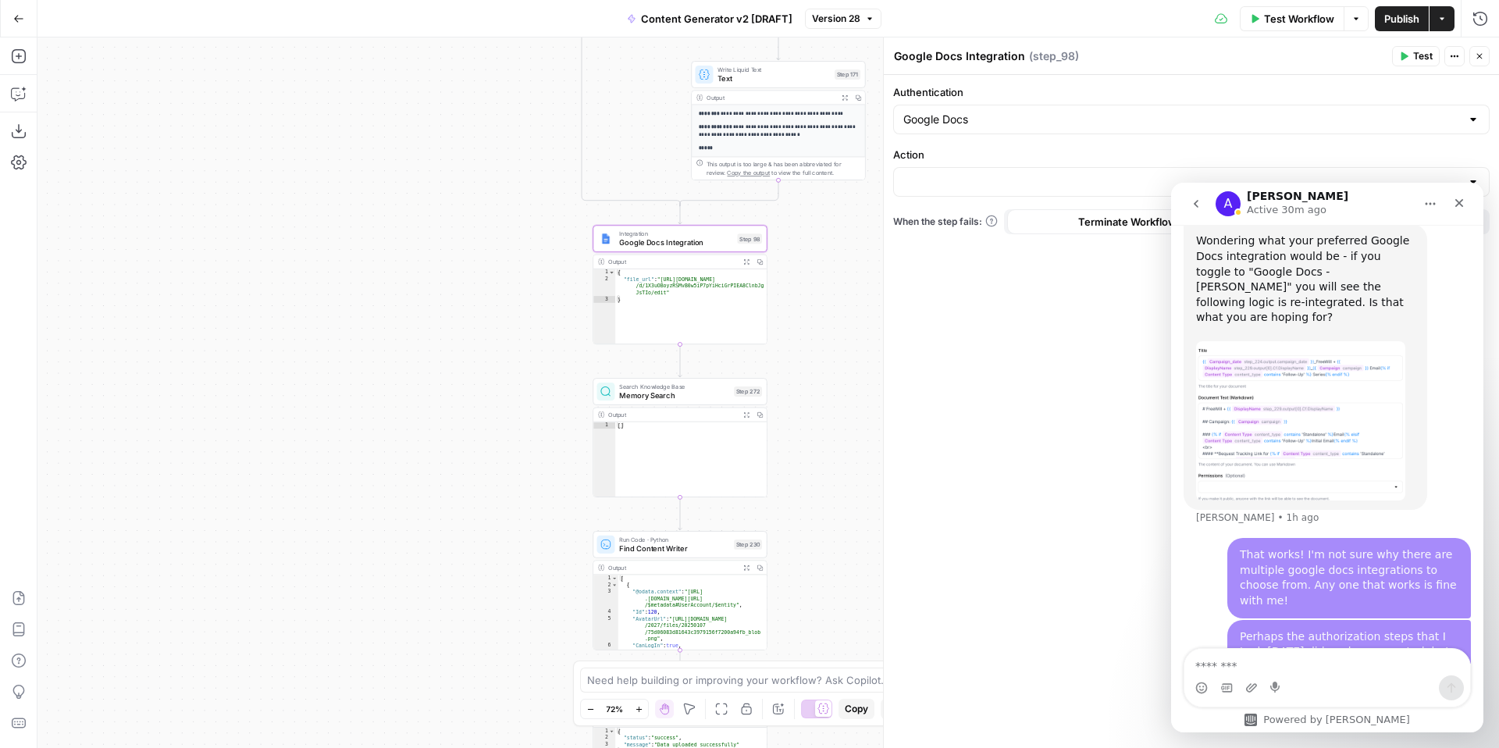
click at [972, 110] on div "Google Docs" at bounding box center [1191, 120] width 596 height 30
click at [991, 197] on span "Google Docs - [PERSON_NAME]" at bounding box center [1188, 202] width 564 height 16
type input "Google Docs - [PERSON_NAME]"
click at [935, 180] on input "Action" at bounding box center [1181, 182] width 557 height 16
click at [969, 364] on div "Authentication Google Docs - [PERSON_NAME] Action When the step fails: Terminat…" at bounding box center [1191, 411] width 615 height 673
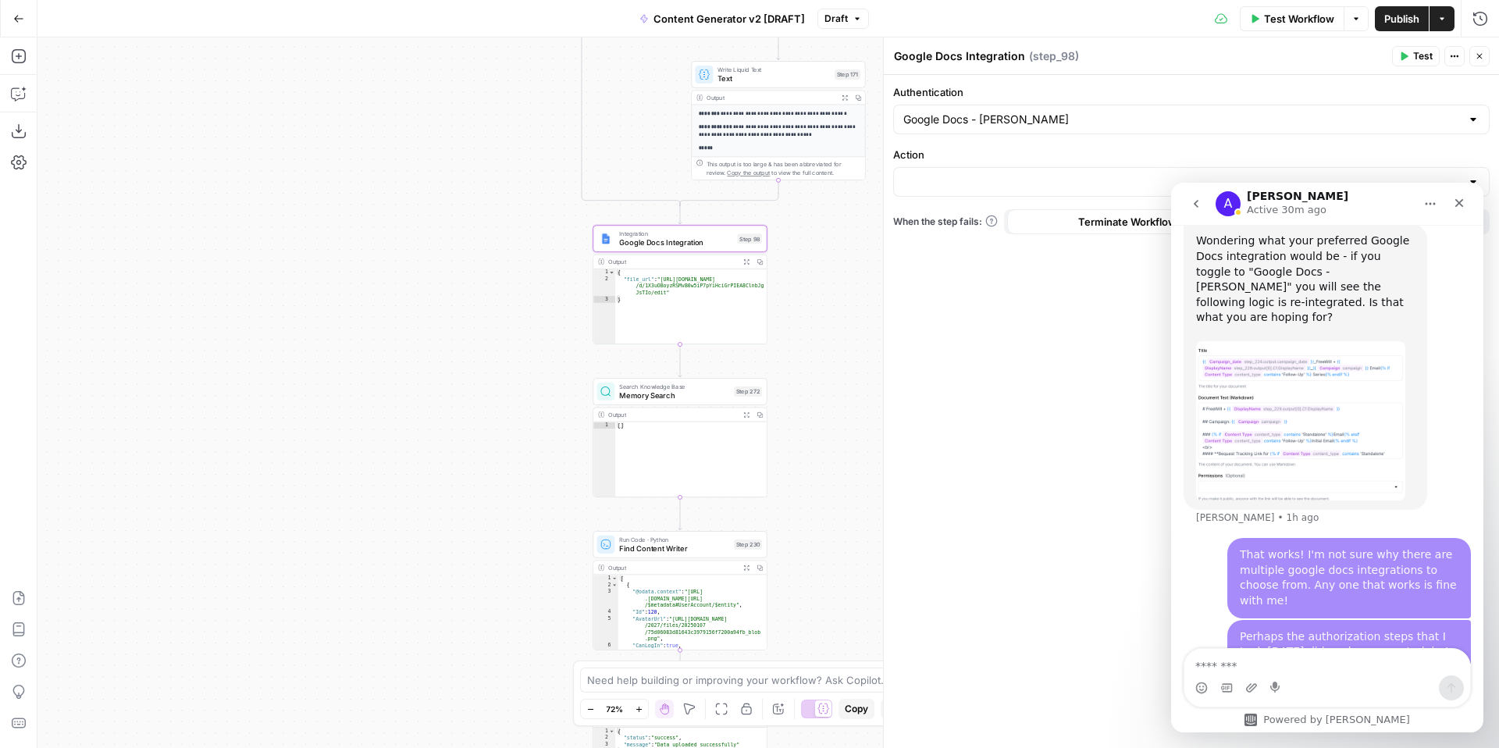
click at [1485, 49] on button "Close" at bounding box center [1479, 56] width 20 height 20
click at [840, 19] on span "Draft" at bounding box center [835, 19] width 23 height 14
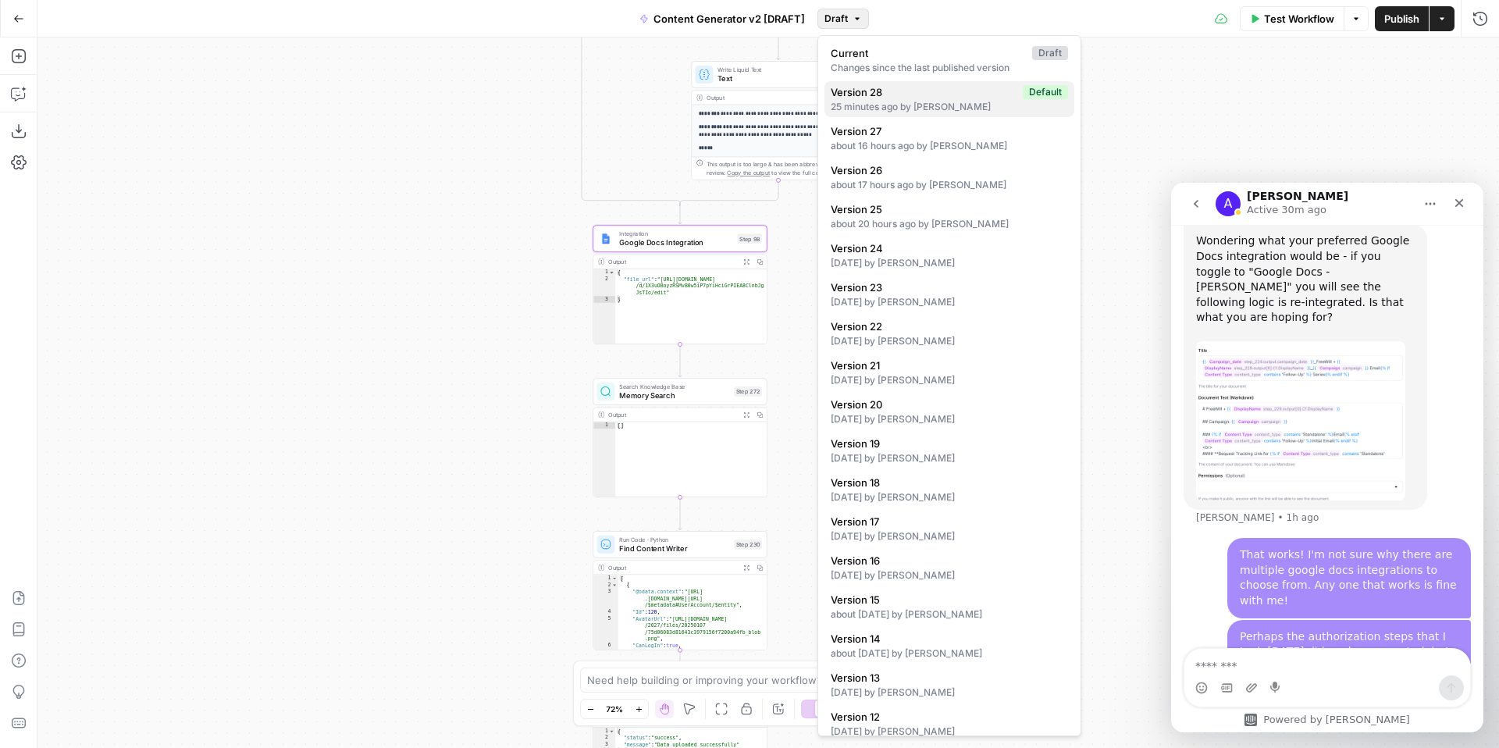
click at [911, 105] on div "25 minutes ago by [PERSON_NAME]" at bounding box center [949, 107] width 237 height 14
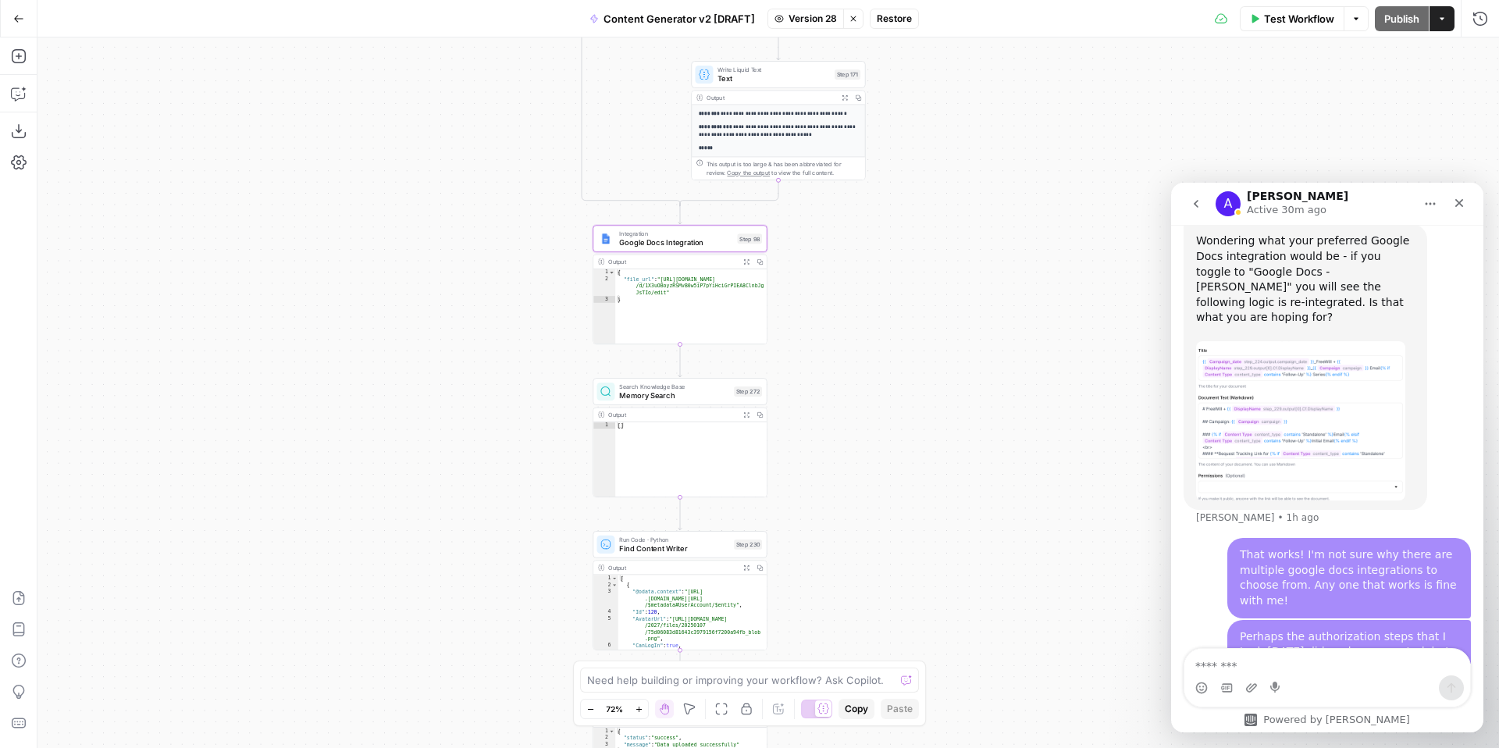
click at [650, 235] on span "Integration" at bounding box center [675, 233] width 113 height 9
click at [1487, 57] on button "Close" at bounding box center [1479, 56] width 20 height 20
click at [1233, 664] on textarea "Message…" at bounding box center [1327, 662] width 286 height 27
type textarea "**********"
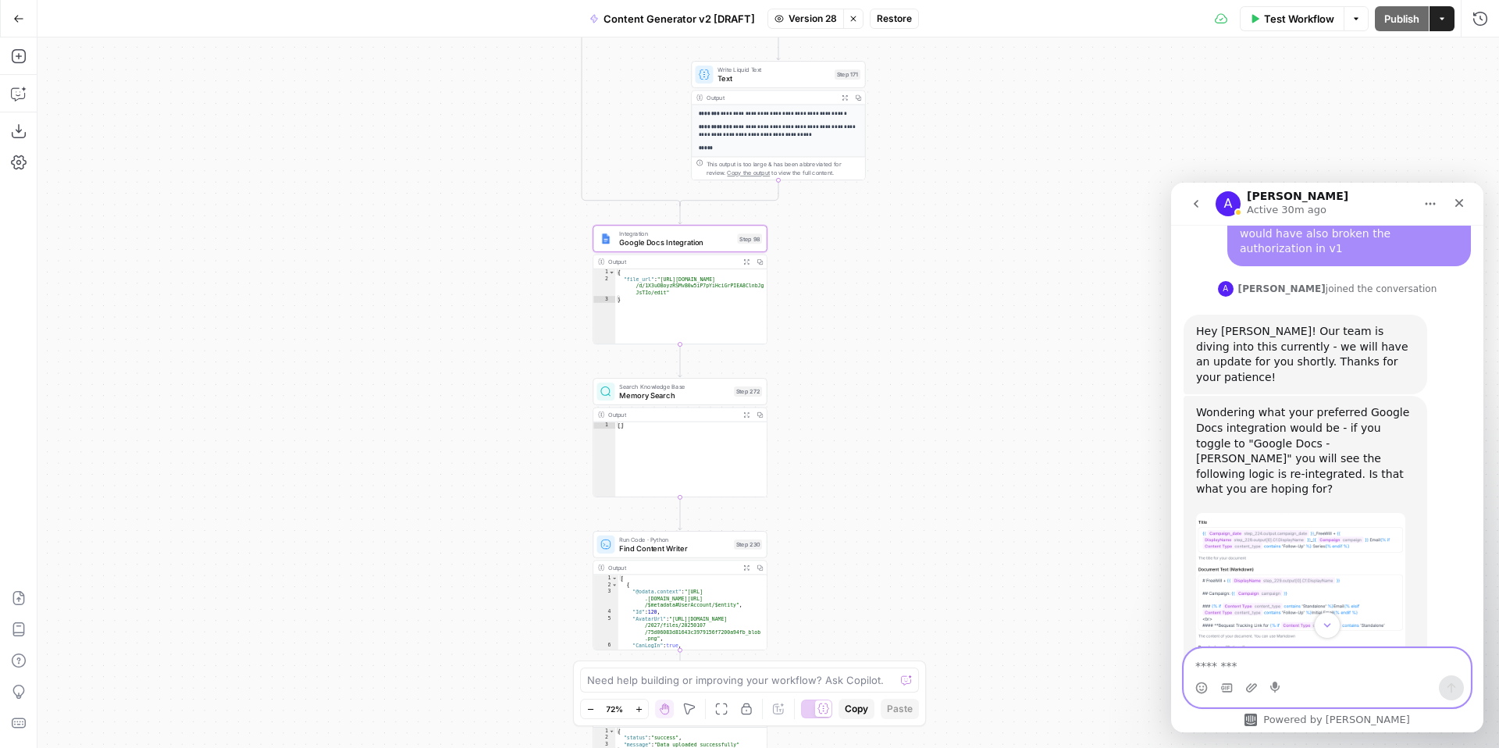
scroll to position [2980, 0]
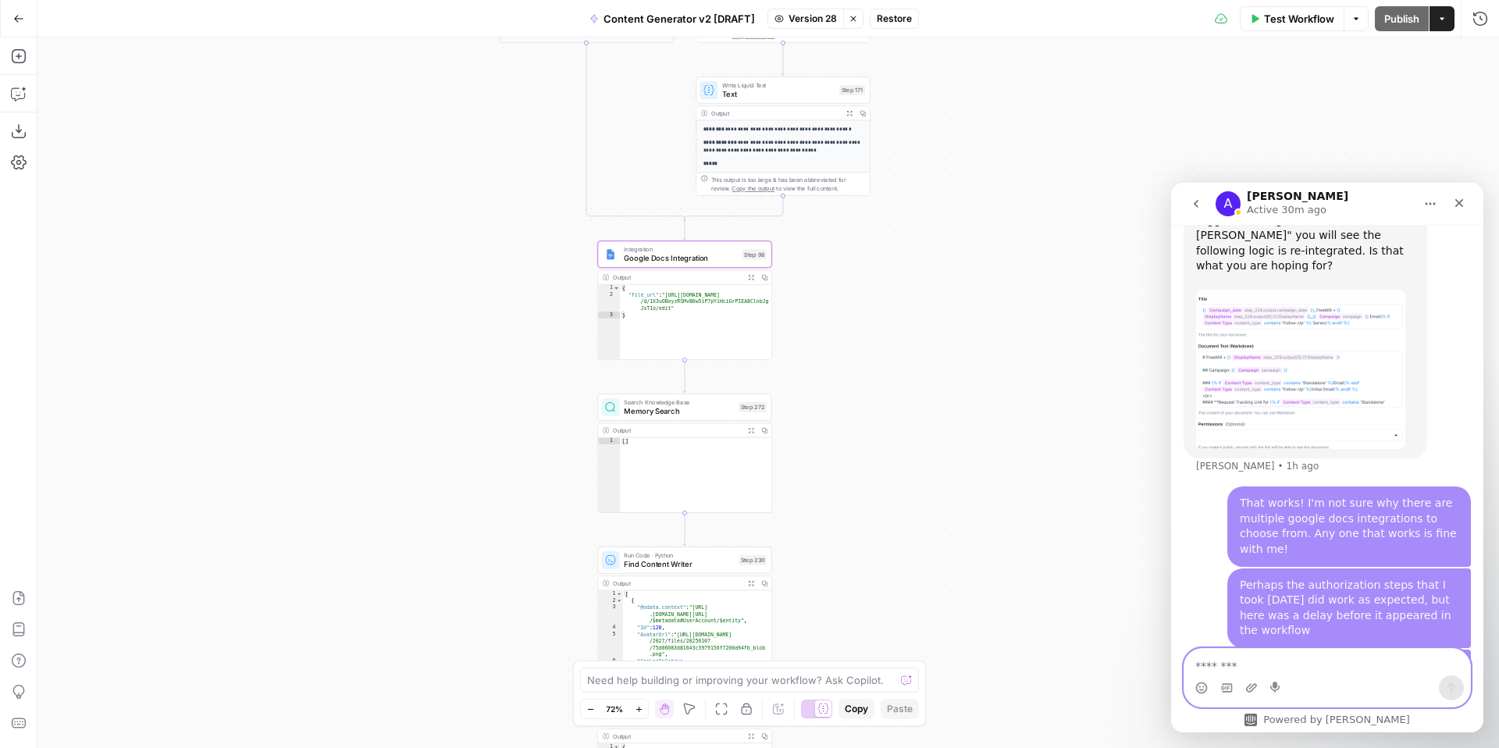
click at [1277, 663] on textarea "Message…" at bounding box center [1327, 662] width 286 height 27
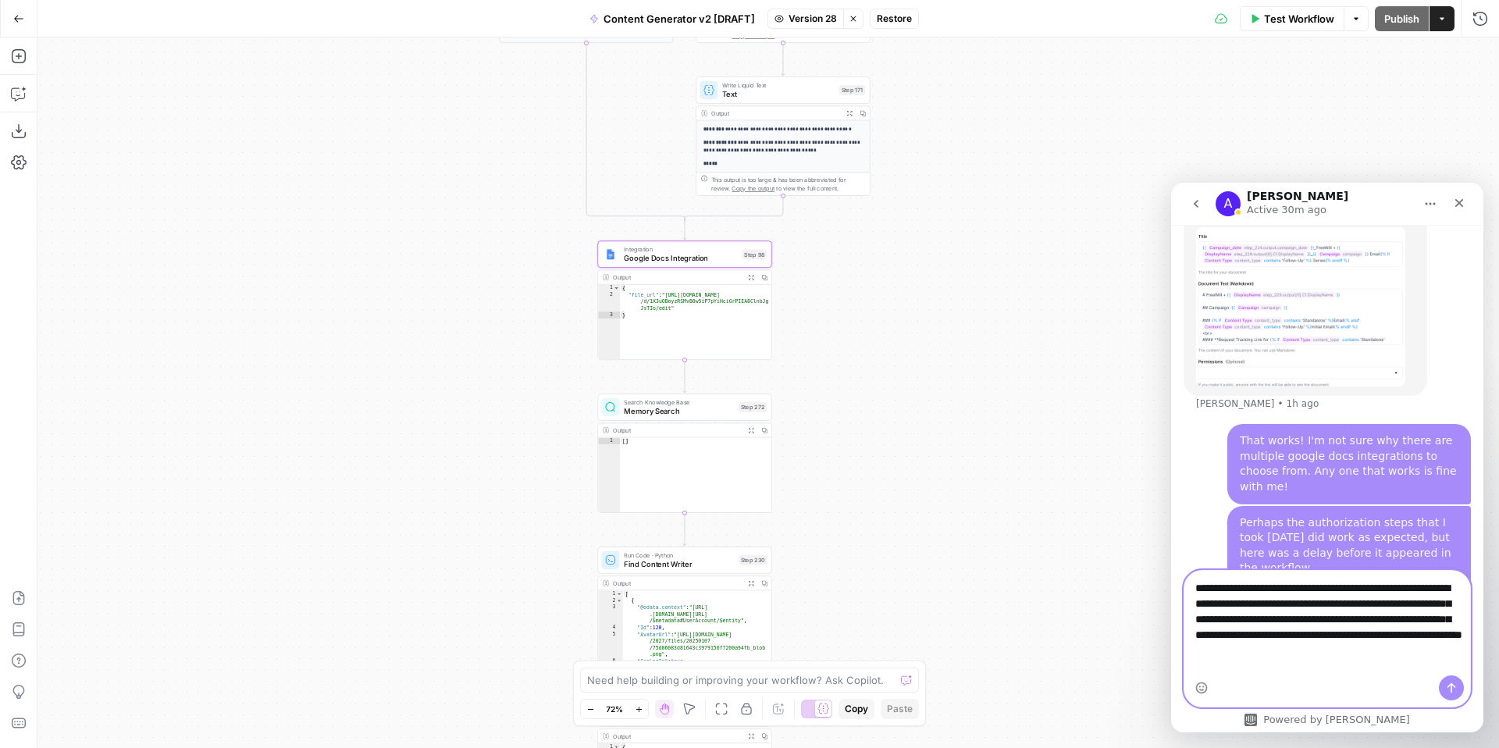
scroll to position [3058, 0]
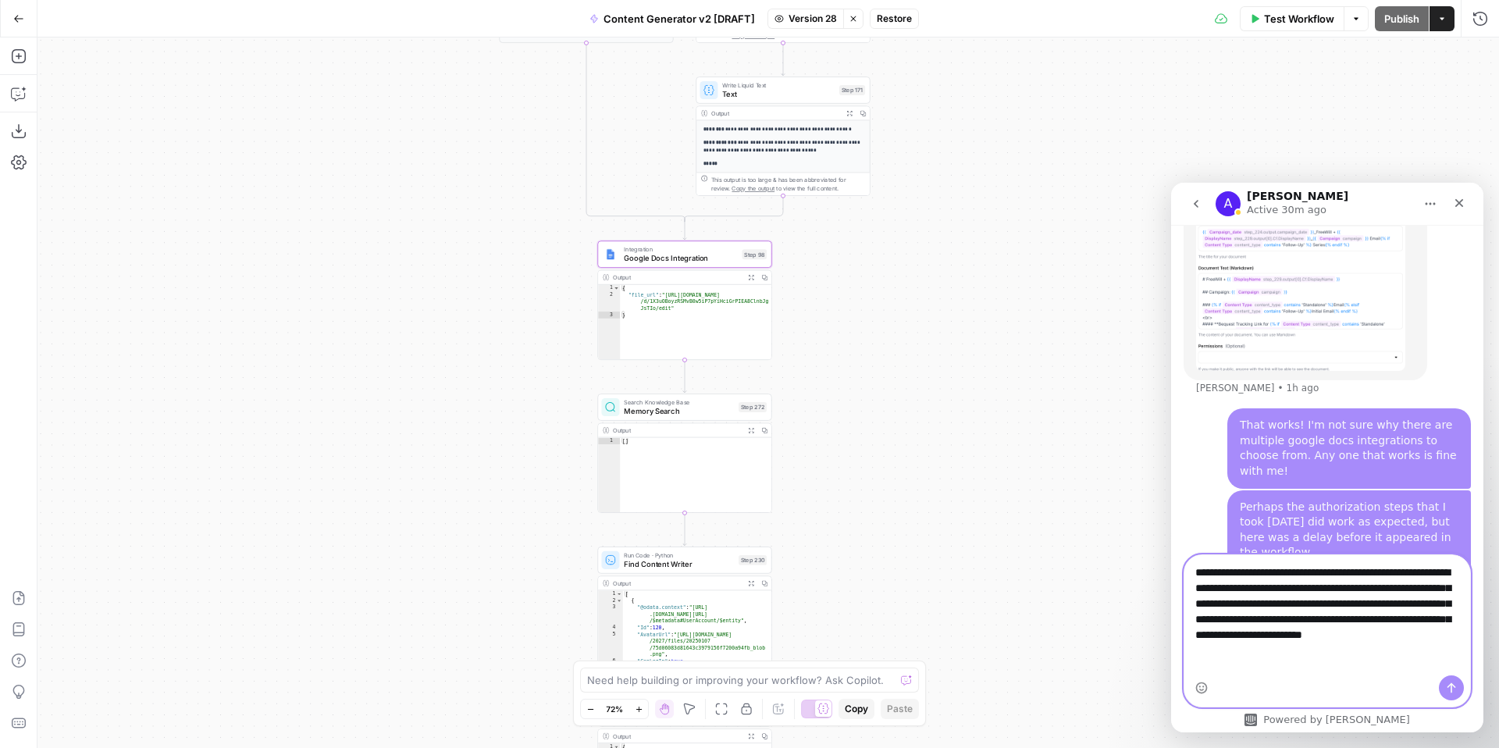
type textarea "**********"
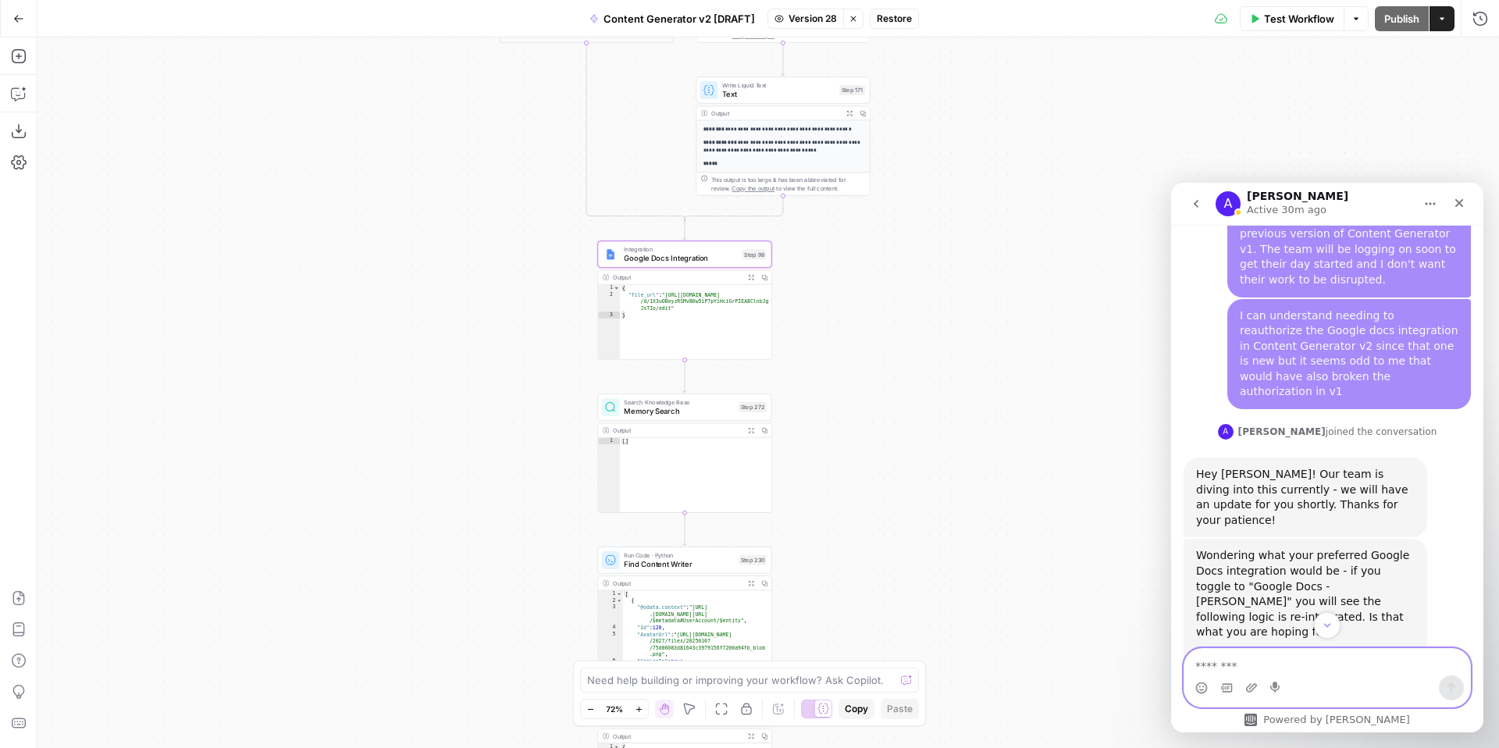
scroll to position [2578, 0]
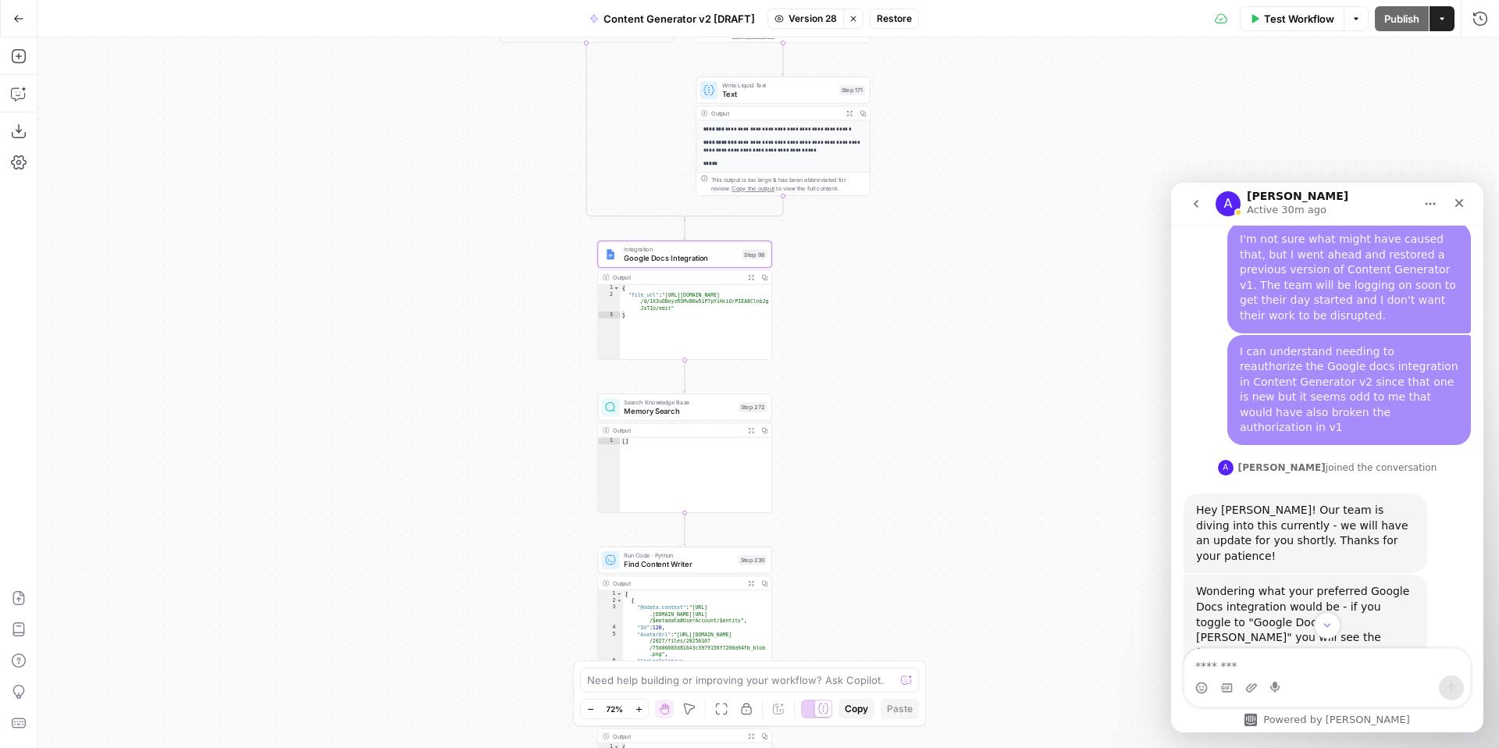
click at [1344, 503] on div "Hey [PERSON_NAME]! Our team is diving into this currently - we will have an upd…" at bounding box center [1305, 533] width 219 height 61
